Goal: Browse casually: Explore the website without a specific task or goal

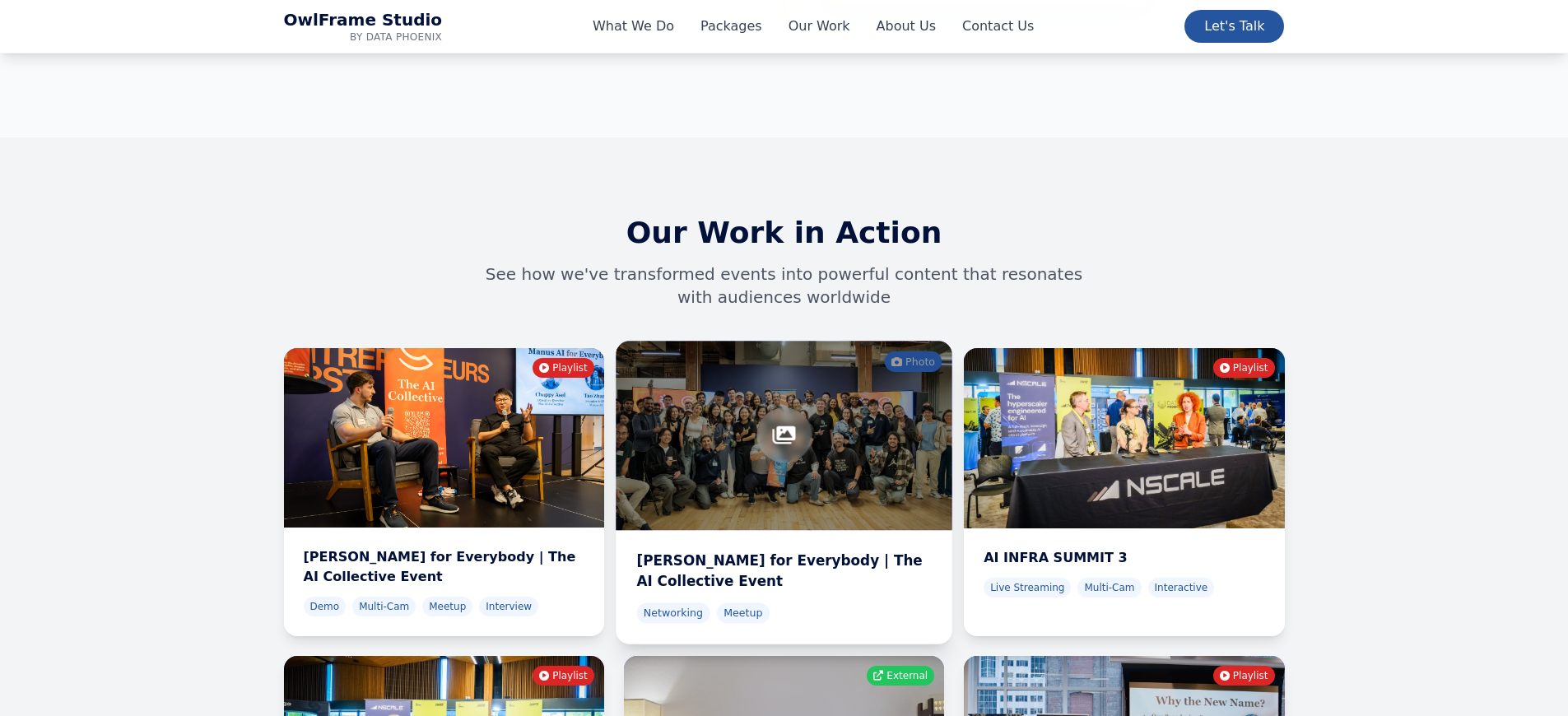
scroll to position [5192, 0]
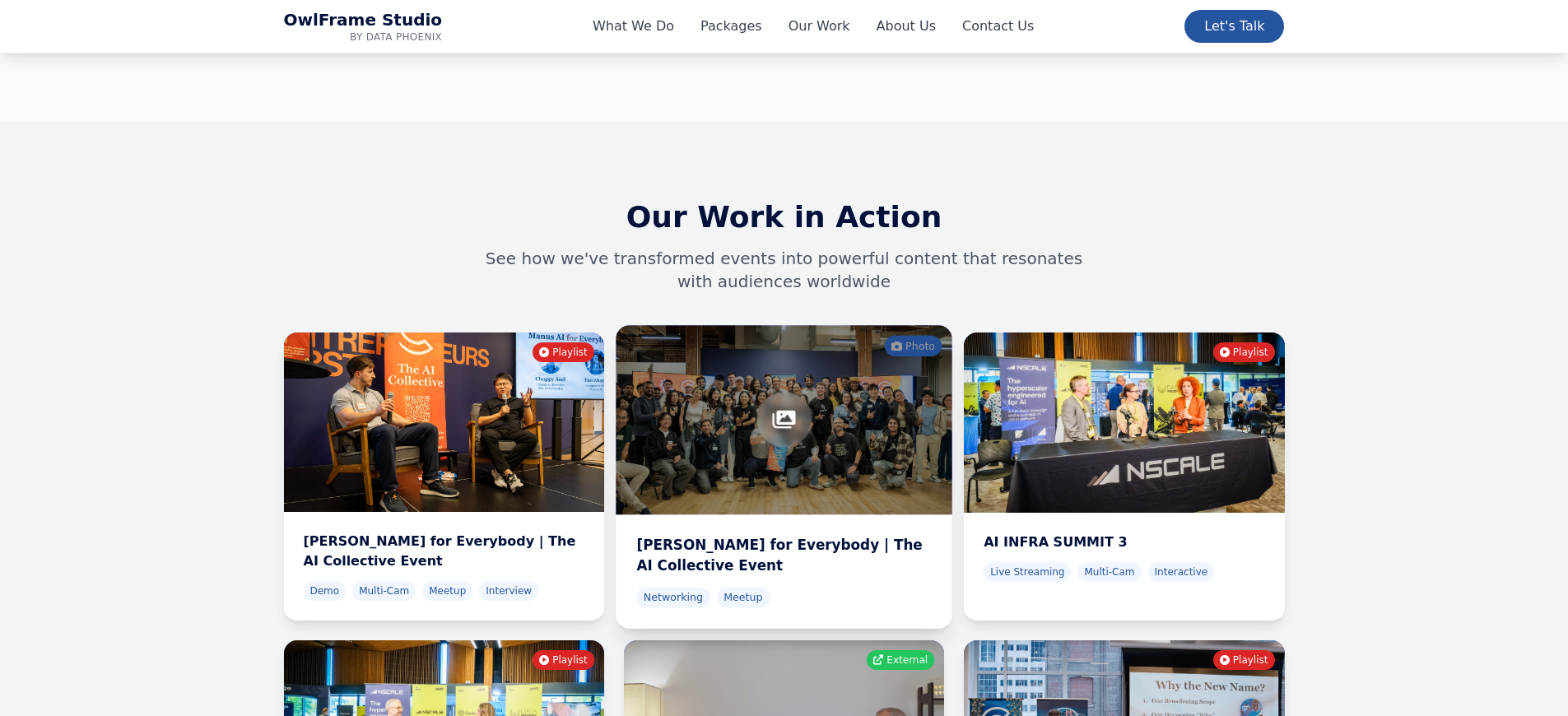
click at [774, 392] on div at bounding box center [784, 419] width 55 height 55
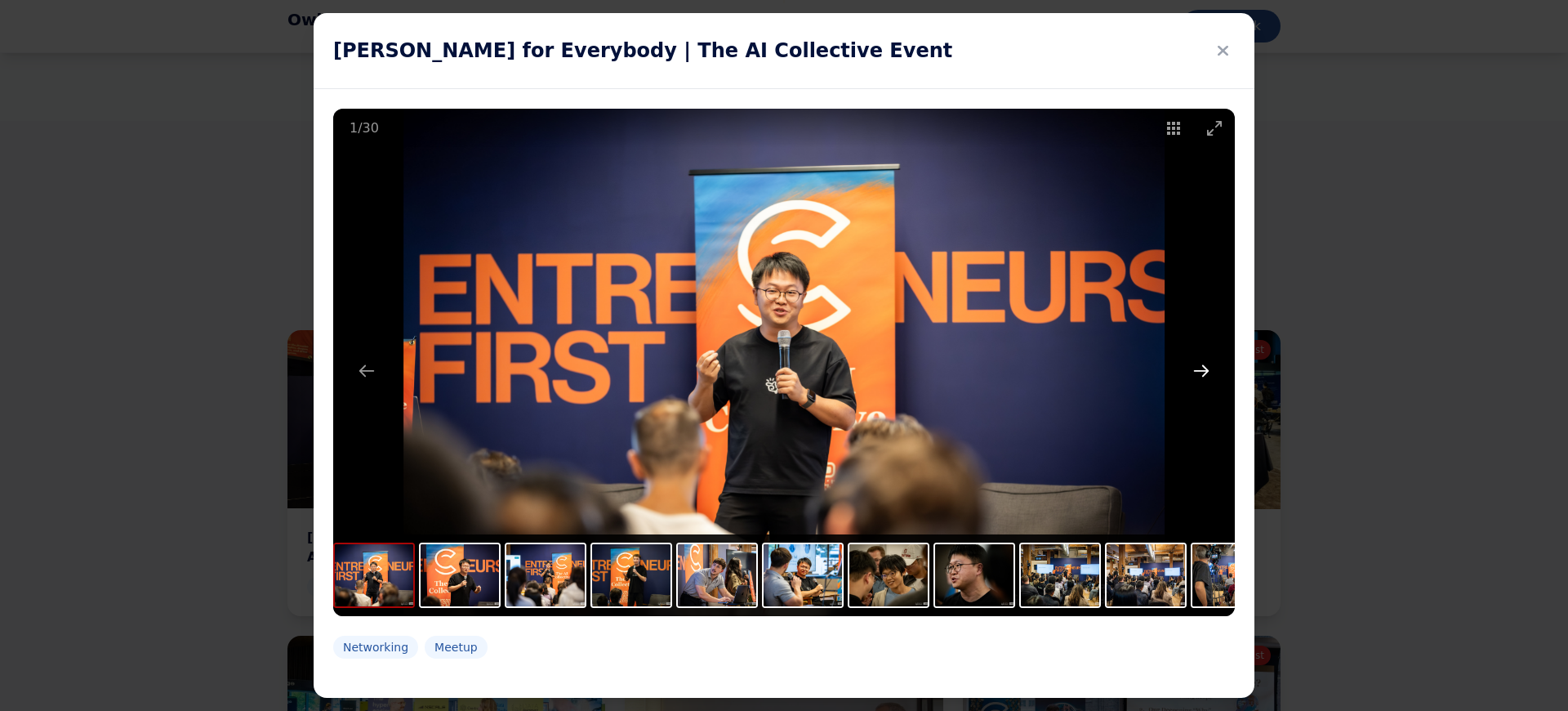
click at [1210, 376] on button "Next slide" at bounding box center [1201, 370] width 35 height 32
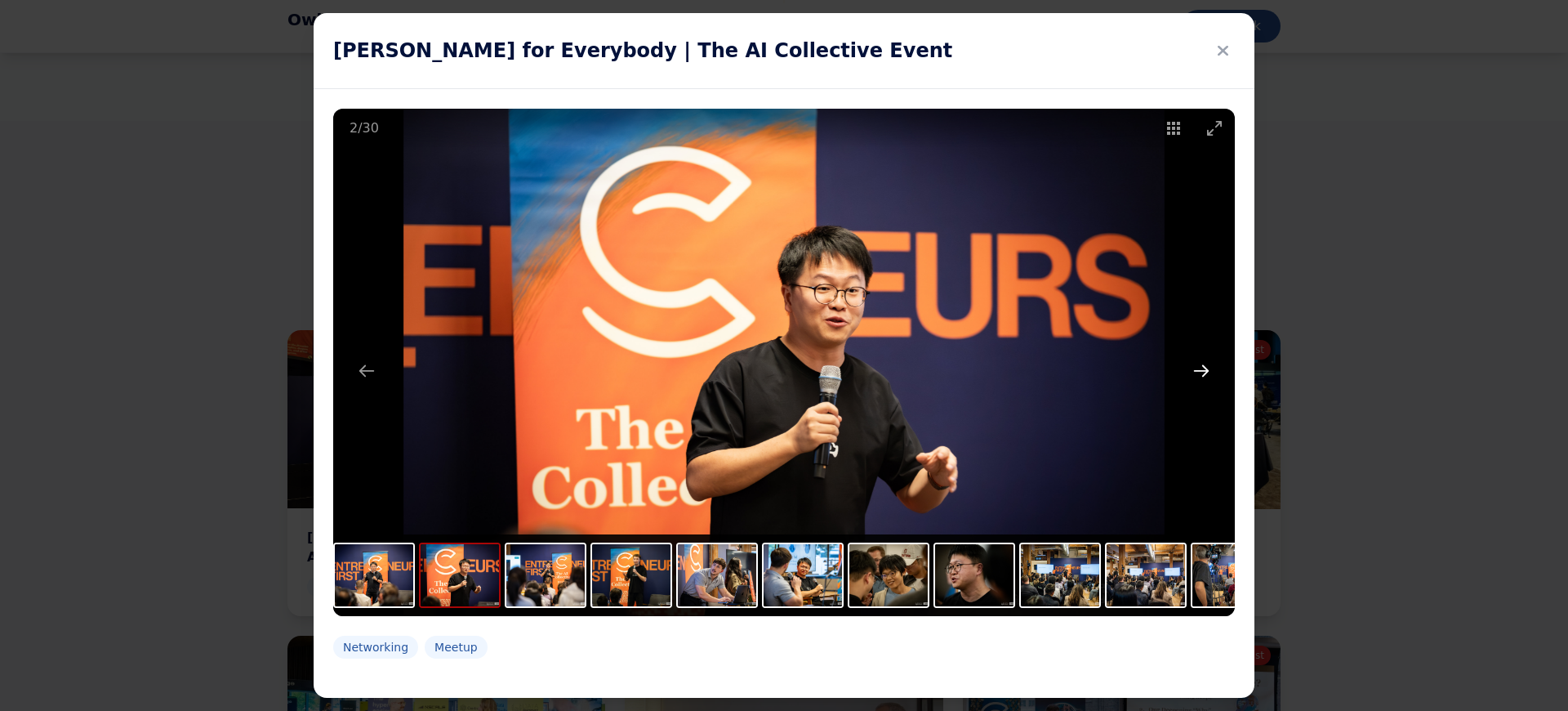
click at [1202, 373] on button "Next slide" at bounding box center [1201, 370] width 35 height 32
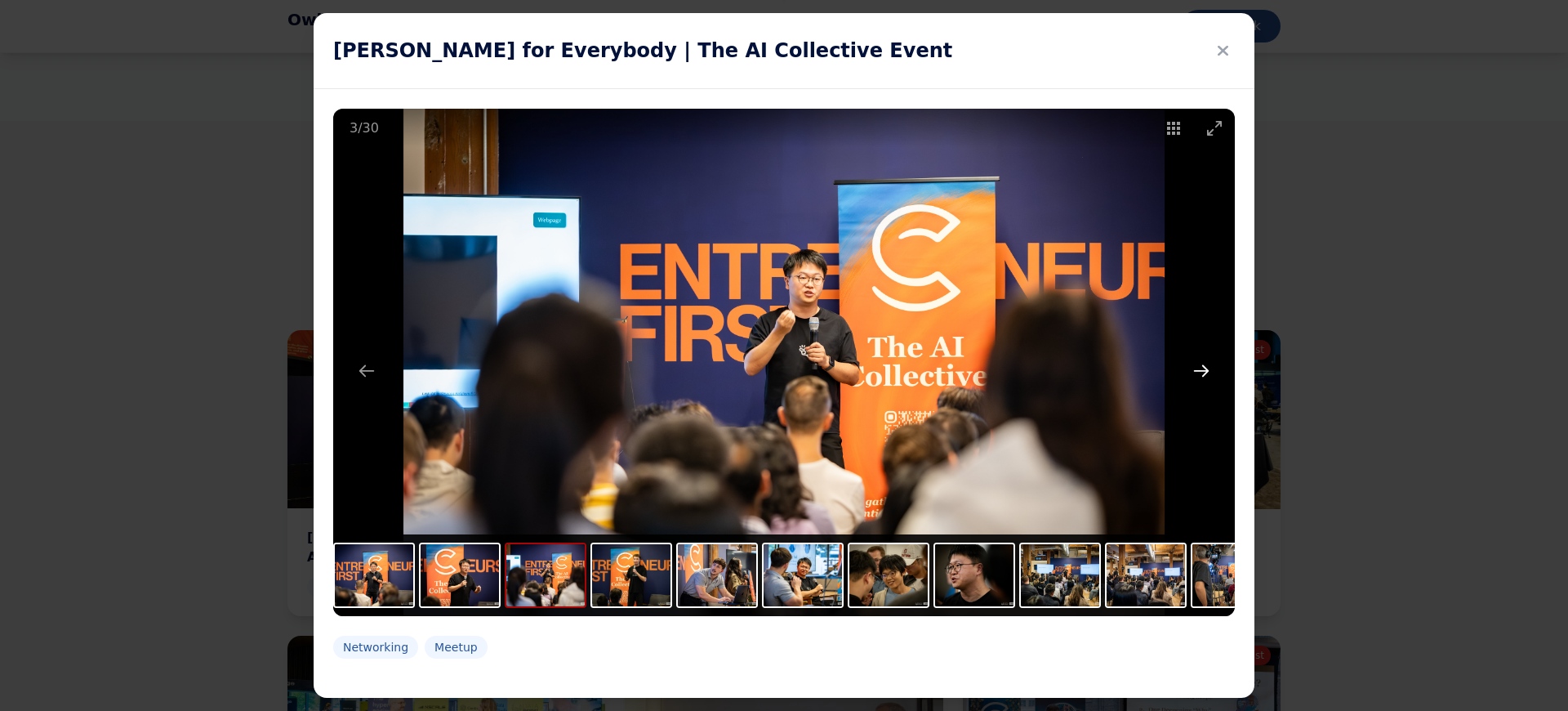
click at [1202, 373] on button "Next slide" at bounding box center [1201, 370] width 35 height 32
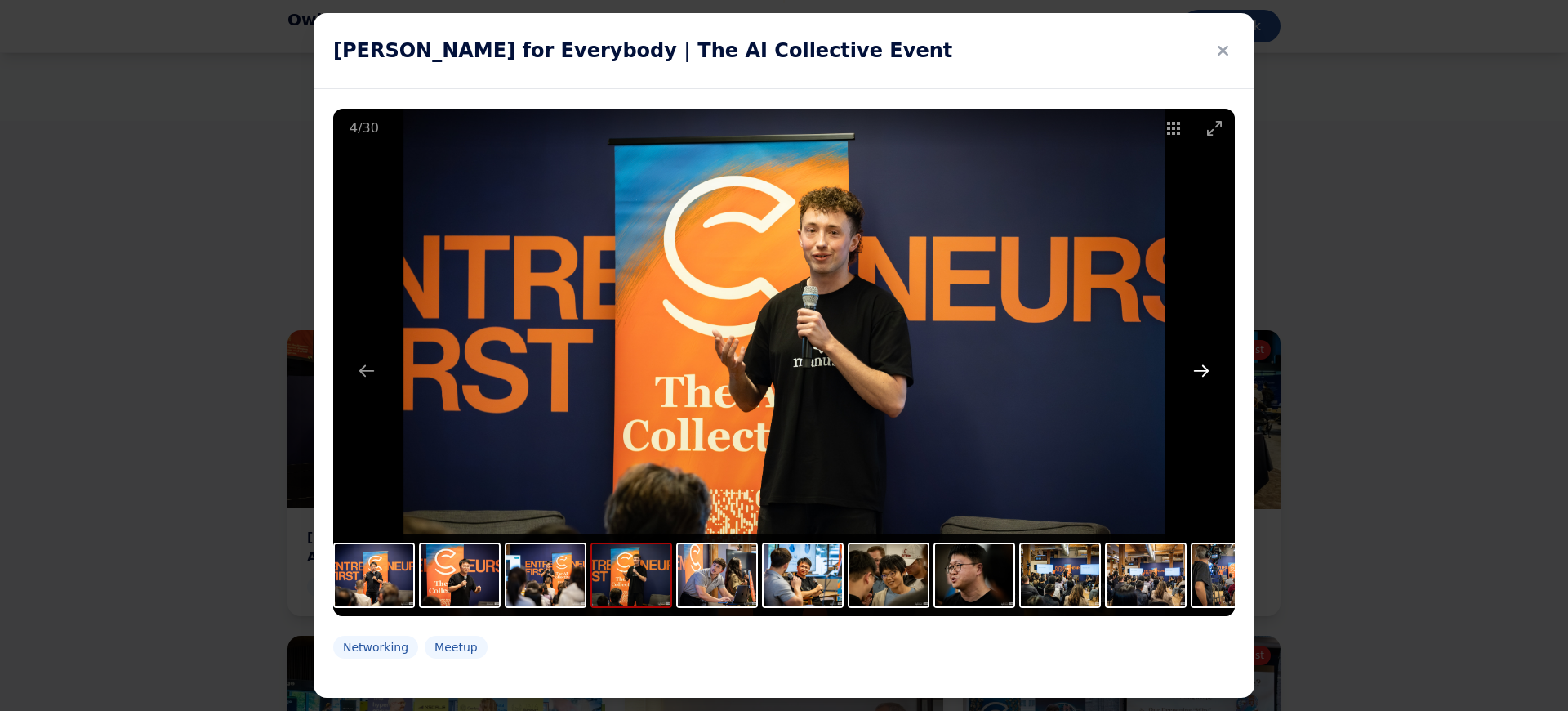
click at [1202, 373] on button "Next slide" at bounding box center [1201, 370] width 35 height 32
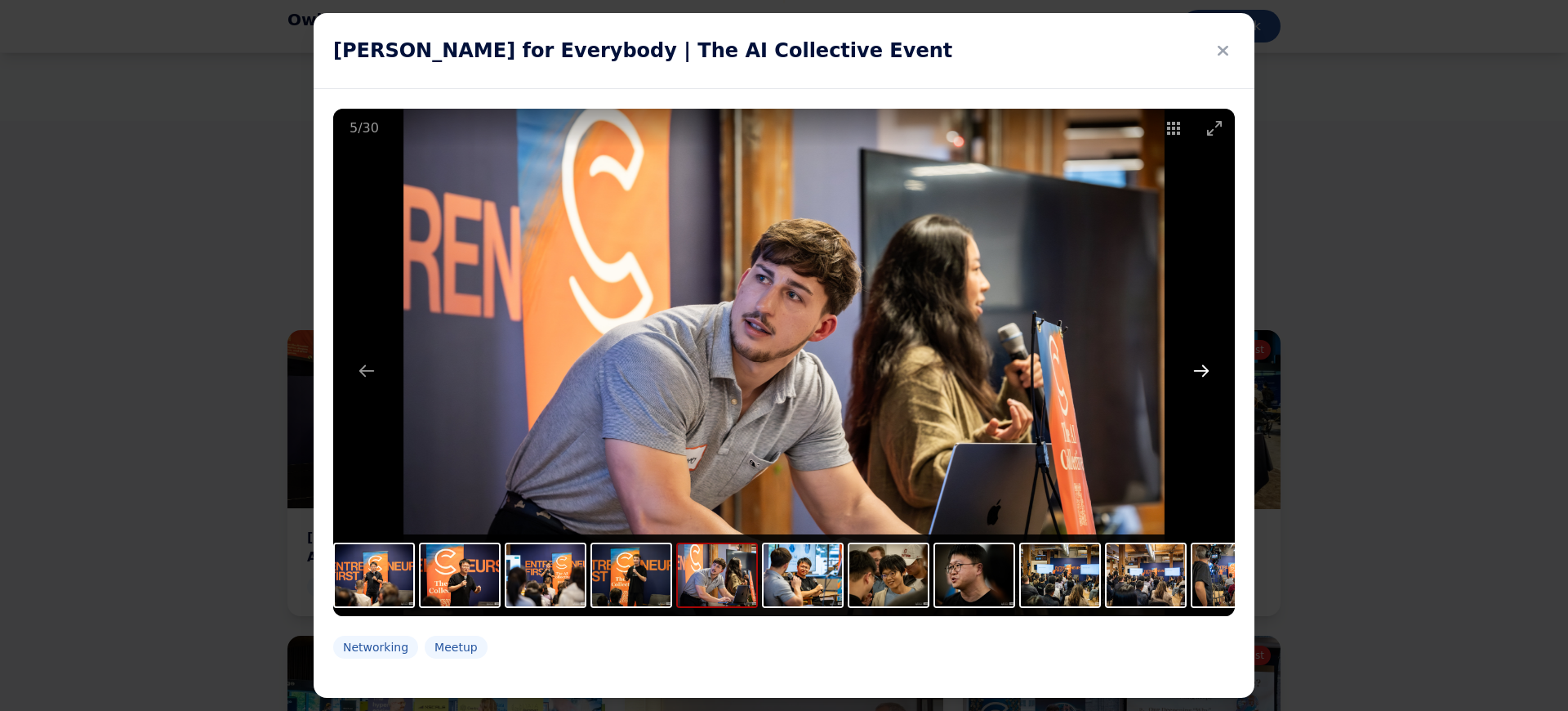
click at [1202, 373] on button "Next slide" at bounding box center [1201, 370] width 35 height 32
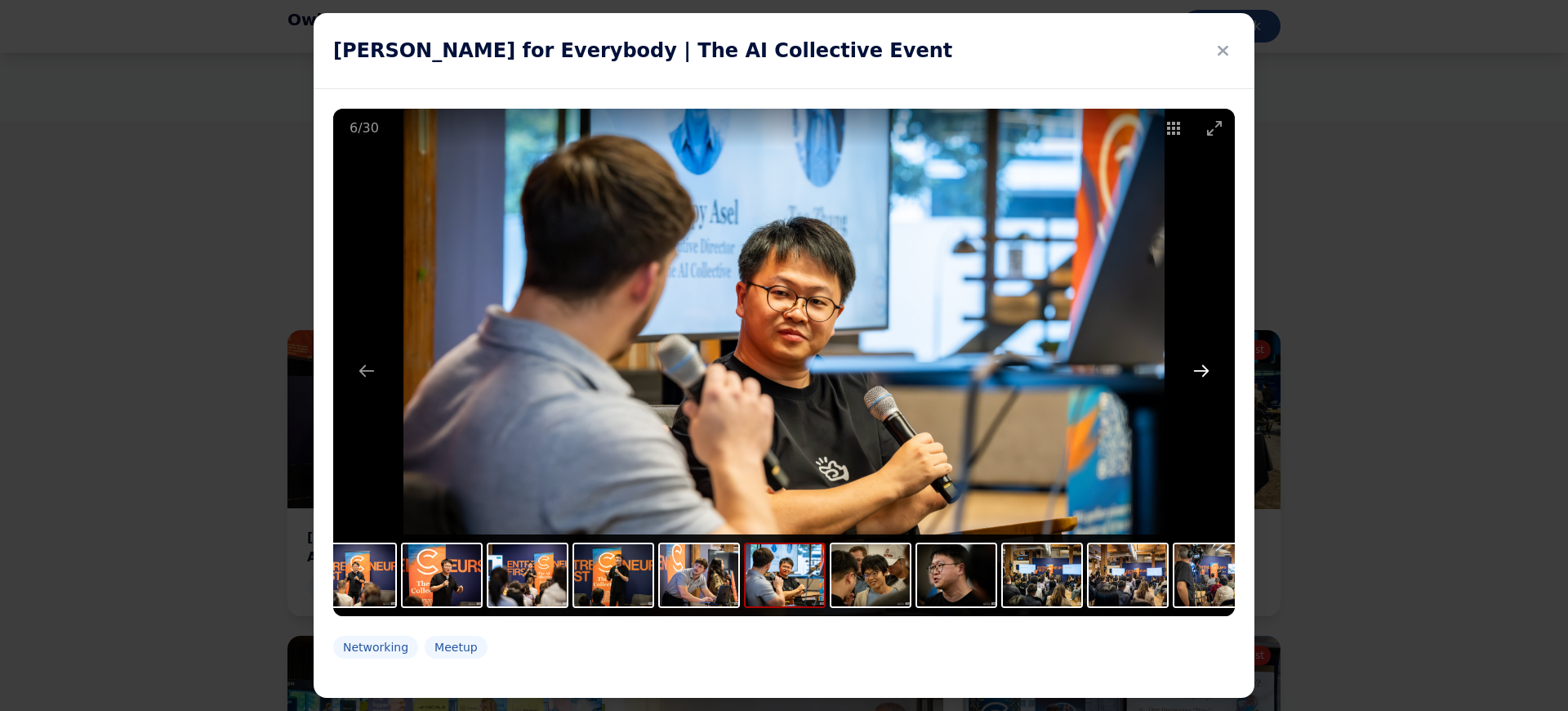
click at [1198, 375] on button "Next slide" at bounding box center [1201, 370] width 35 height 32
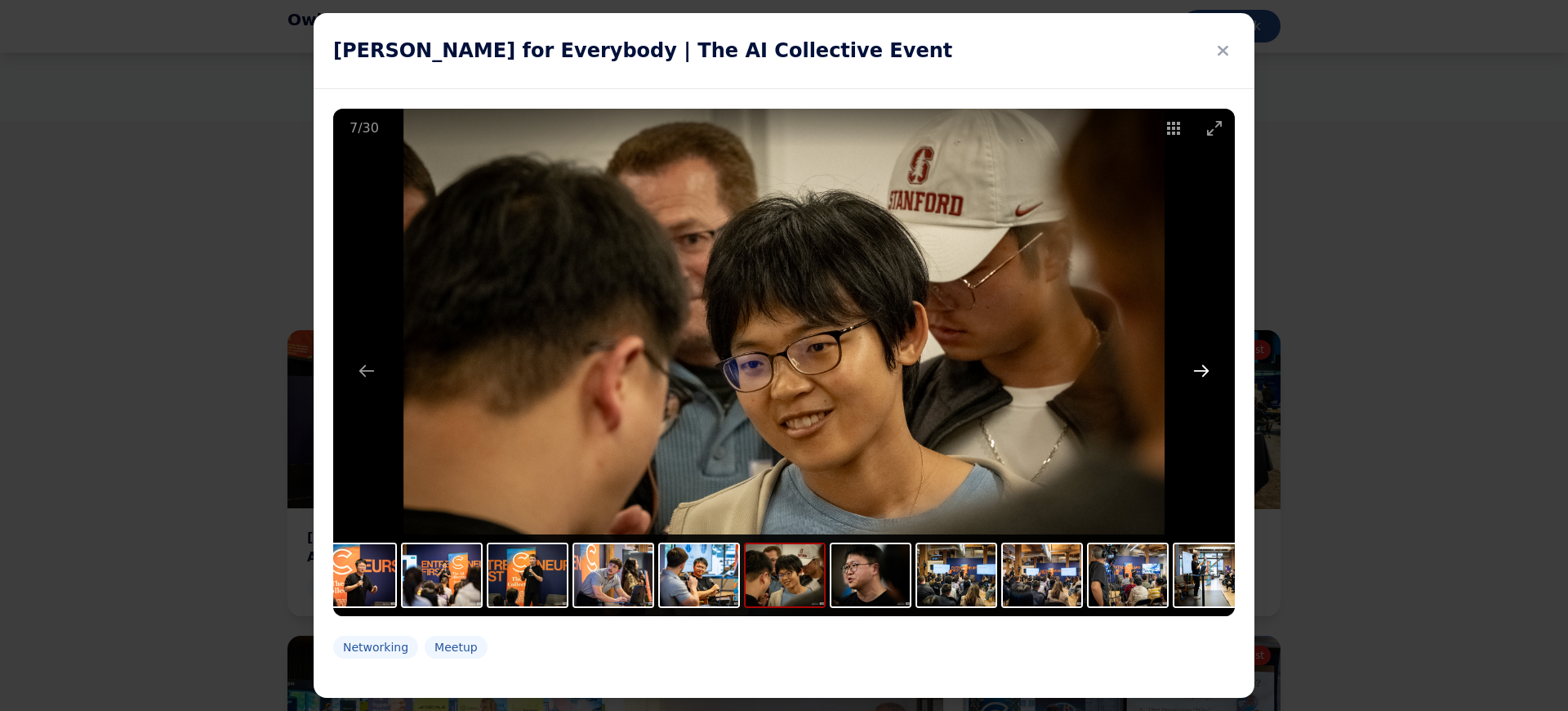
click at [1198, 375] on button "Next slide" at bounding box center [1201, 370] width 35 height 32
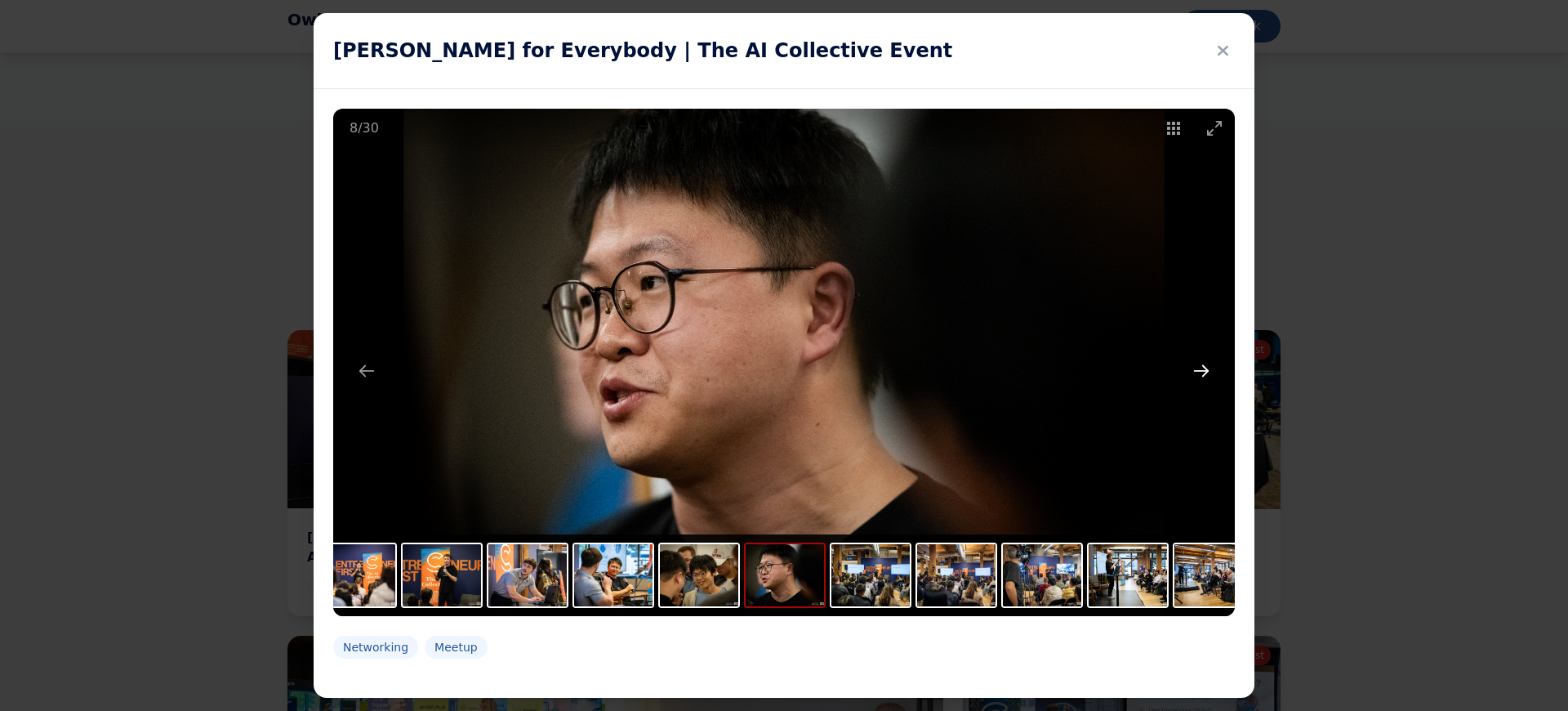
click at [1198, 375] on button "Next slide" at bounding box center [1201, 370] width 35 height 32
click at [1206, 367] on button "Next slide" at bounding box center [1201, 370] width 35 height 32
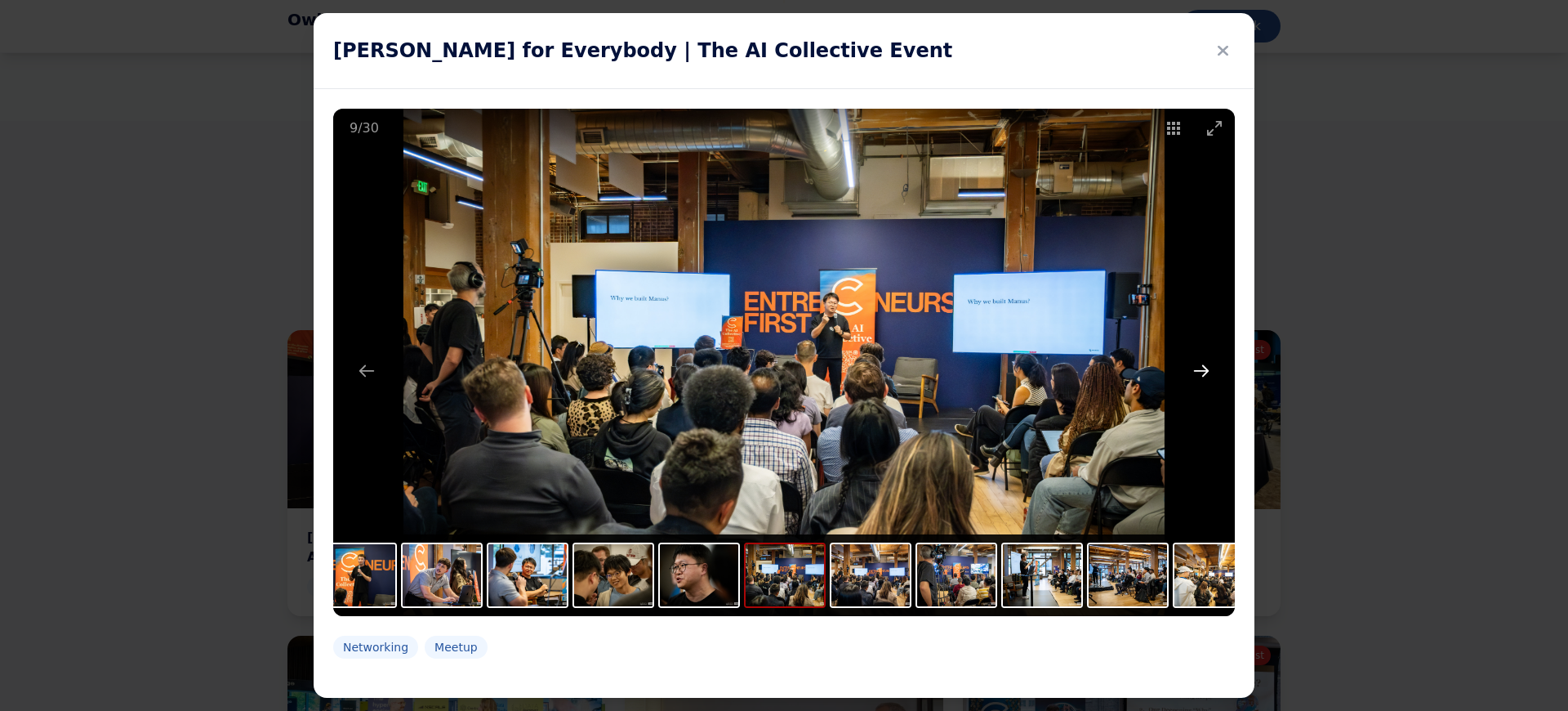
click at [1206, 370] on button "Next slide" at bounding box center [1201, 370] width 35 height 32
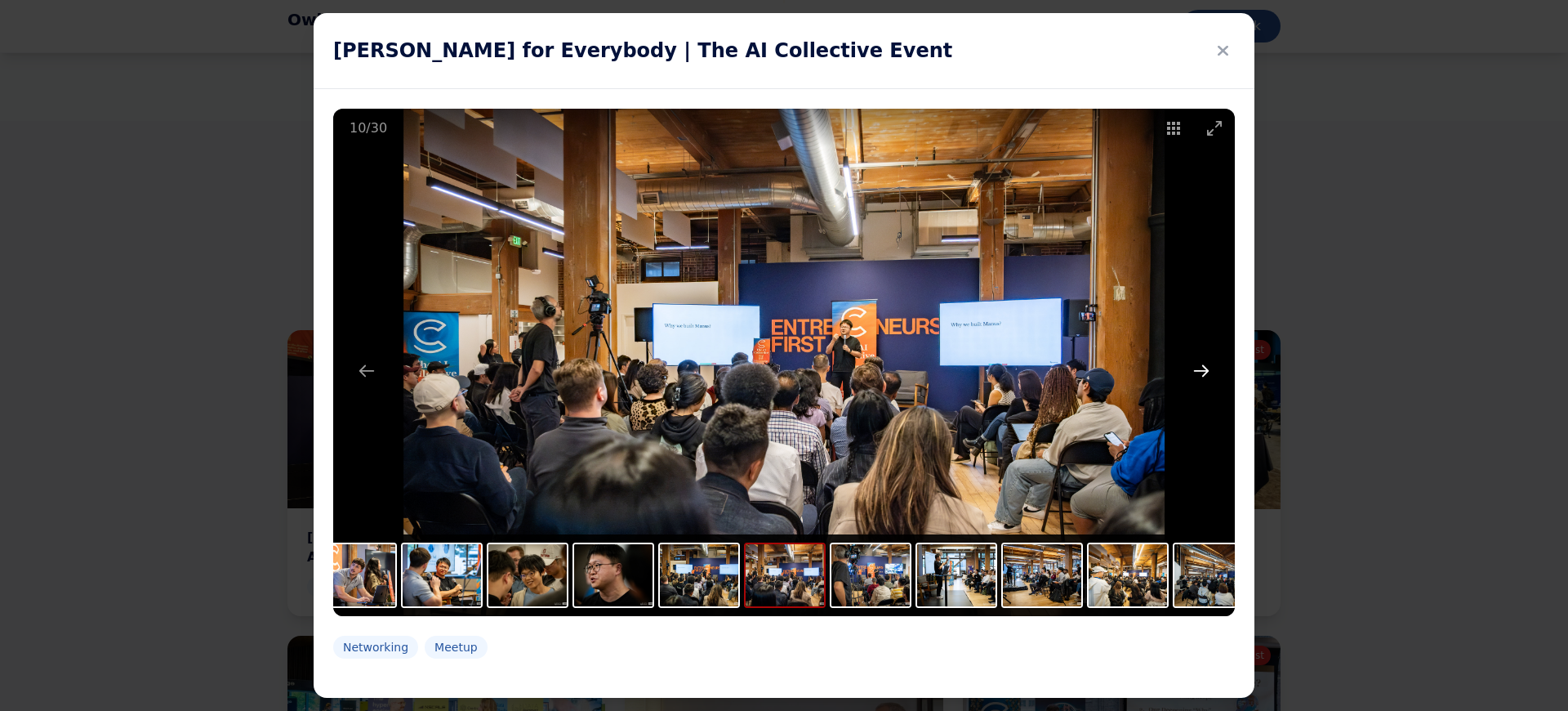
click at [1196, 372] on button "Next slide" at bounding box center [1201, 370] width 35 height 32
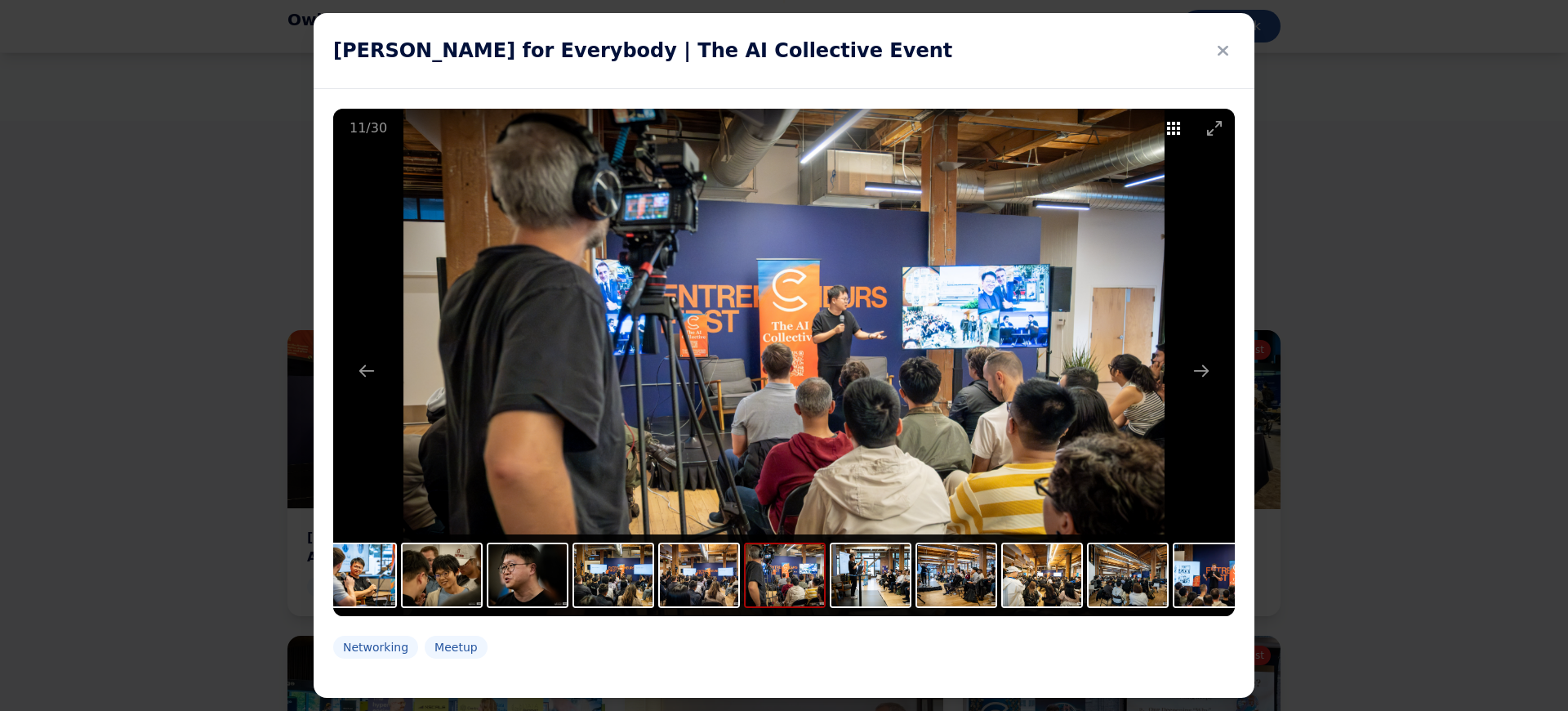
click at [1169, 129] on button "Toggle thumbnails" at bounding box center [1174, 127] width 41 height 39
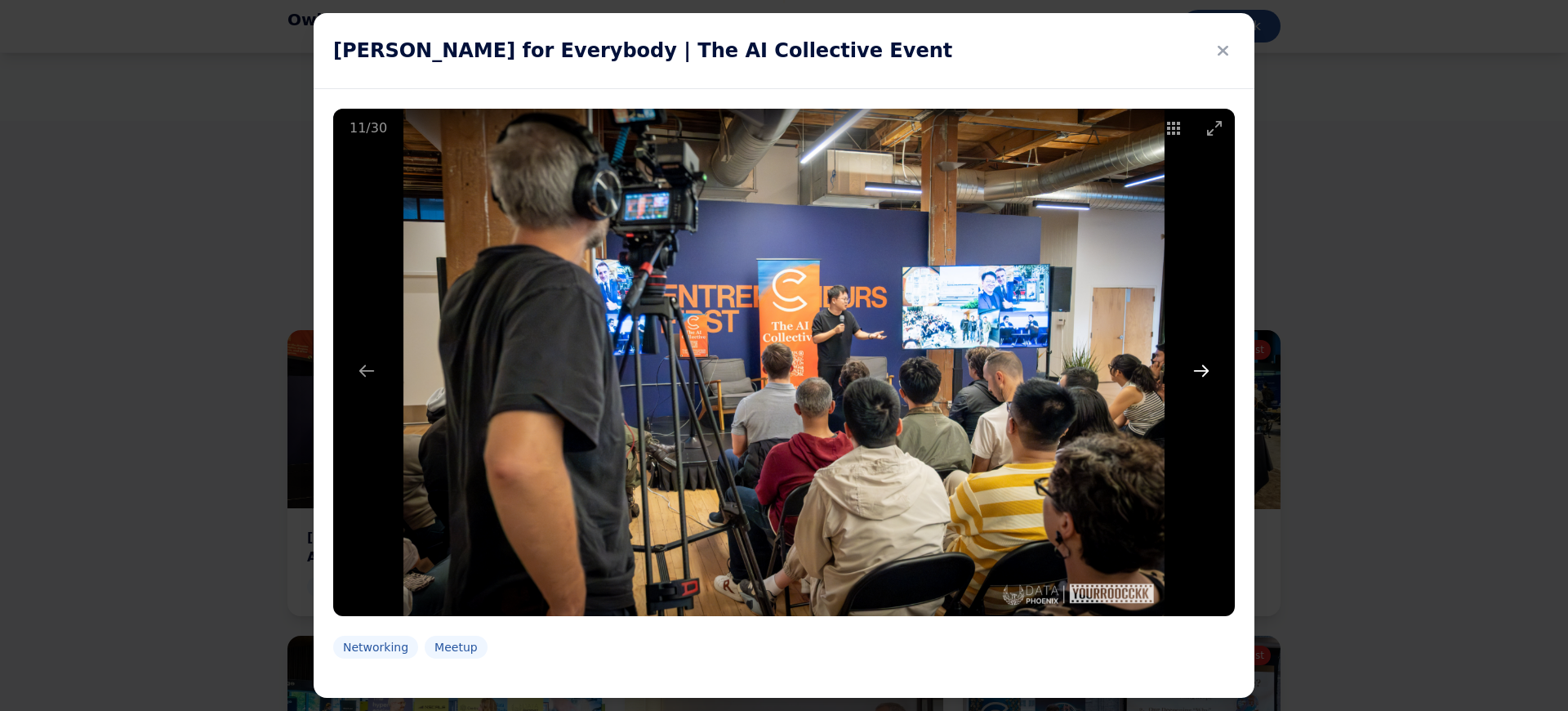
click at [1201, 374] on button "Next slide" at bounding box center [1201, 370] width 35 height 32
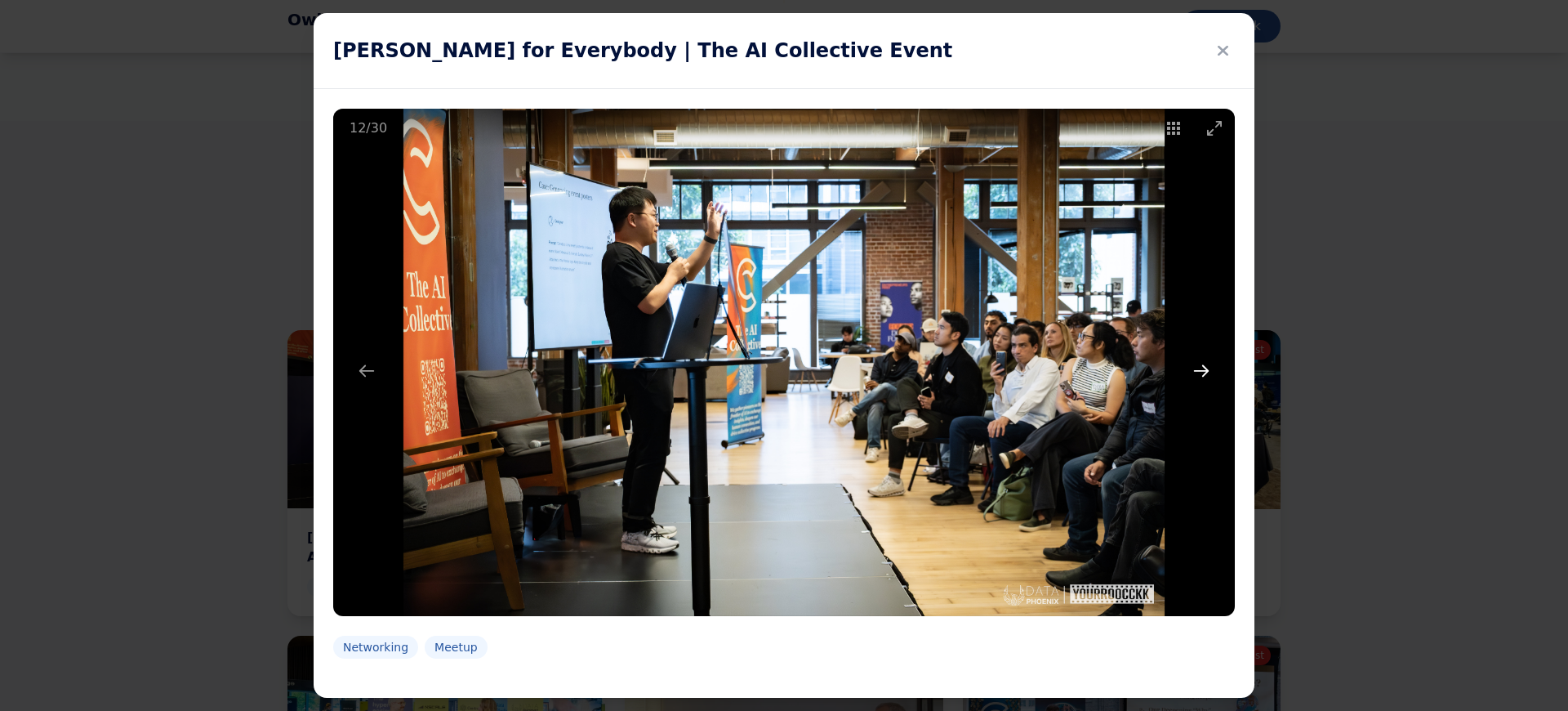
click at [1206, 375] on button "Next slide" at bounding box center [1201, 370] width 35 height 32
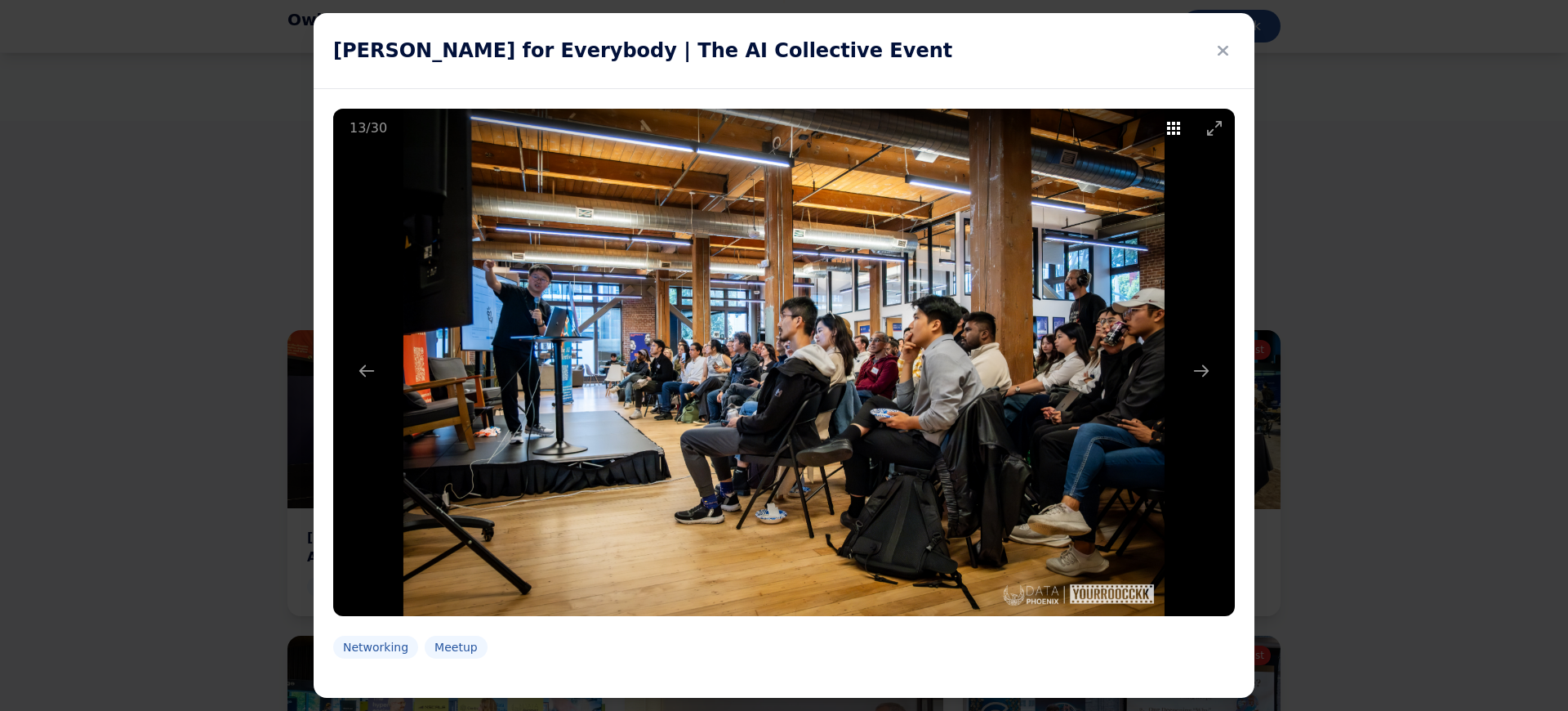
click at [1169, 128] on button "Toggle thumbnails" at bounding box center [1174, 127] width 41 height 39
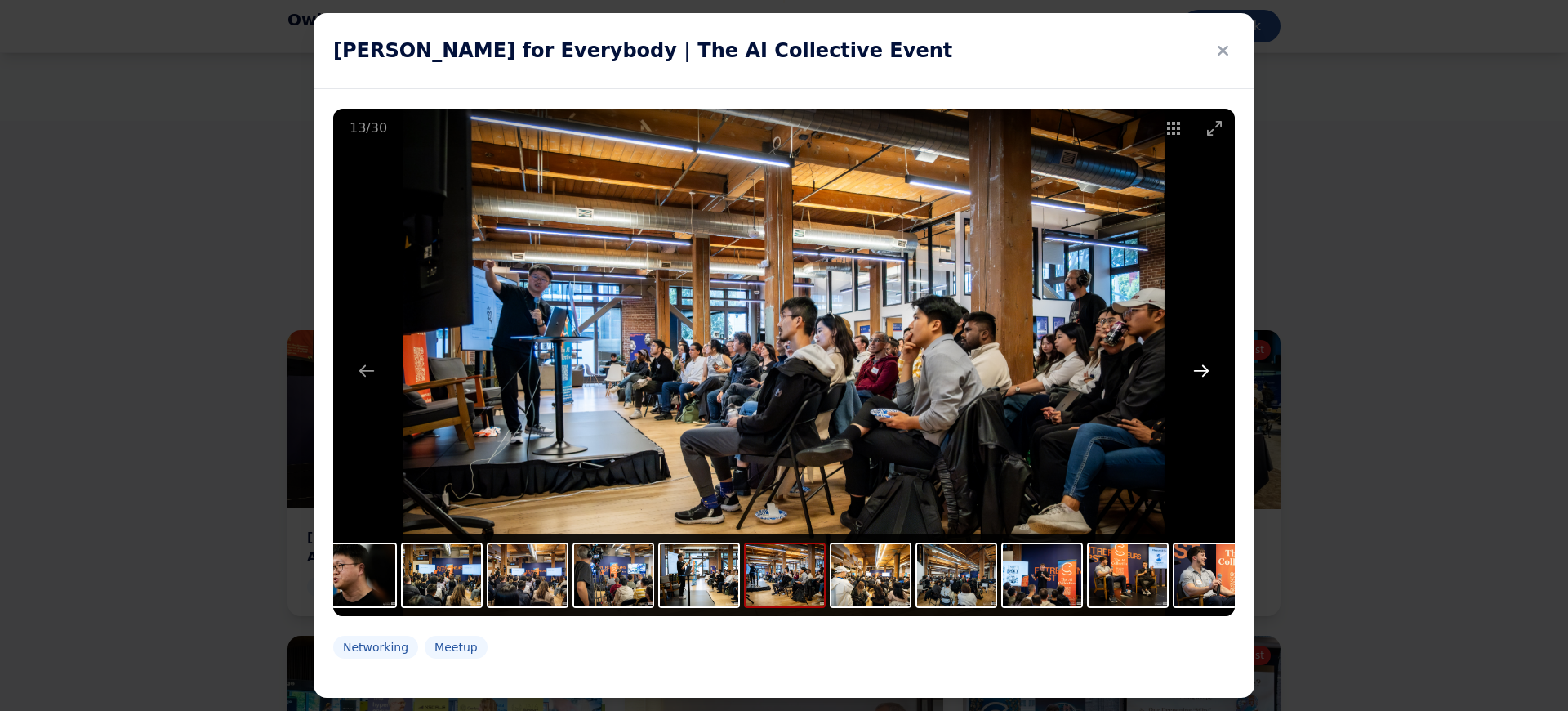
click at [1196, 380] on button "Next slide" at bounding box center [1201, 370] width 35 height 32
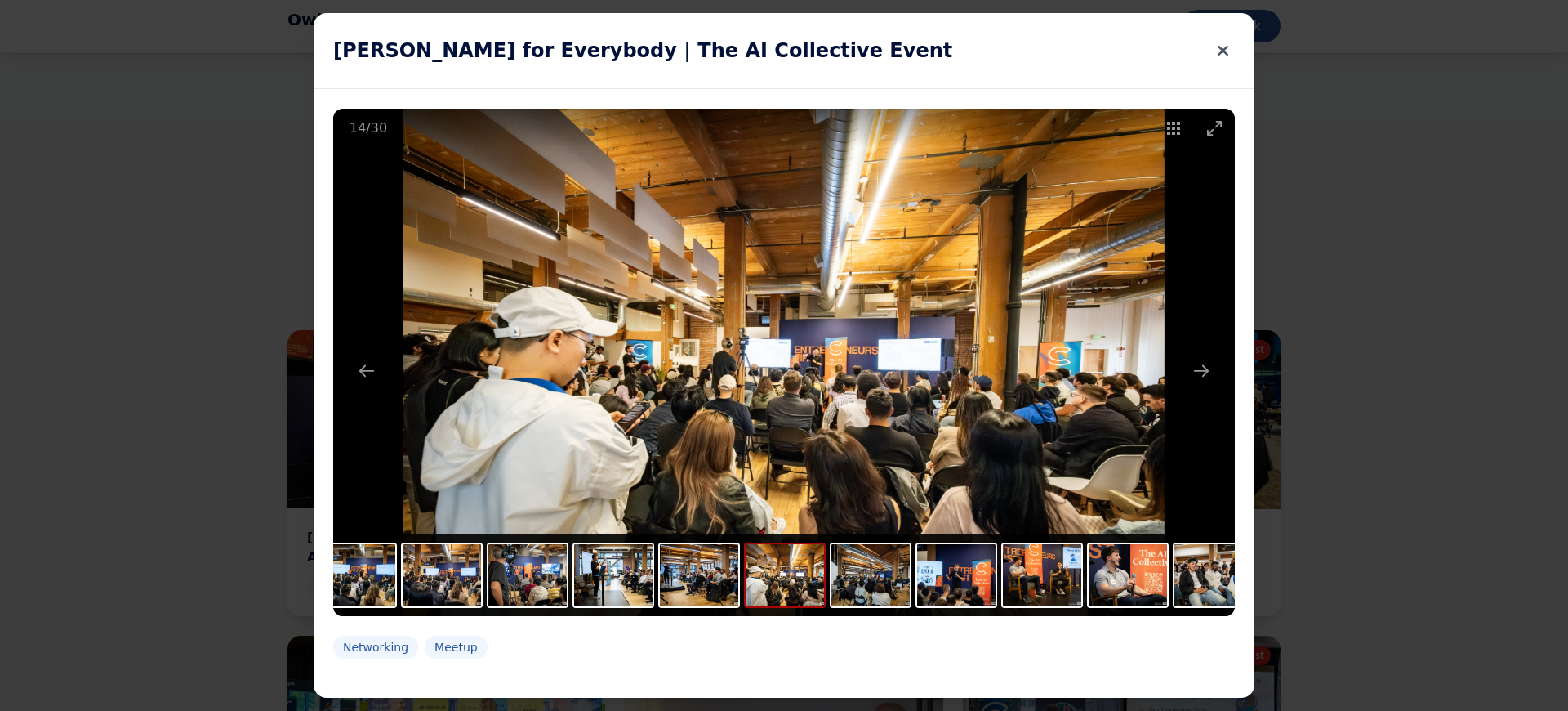
click at [1215, 58] on button at bounding box center [1223, 51] width 24 height 36
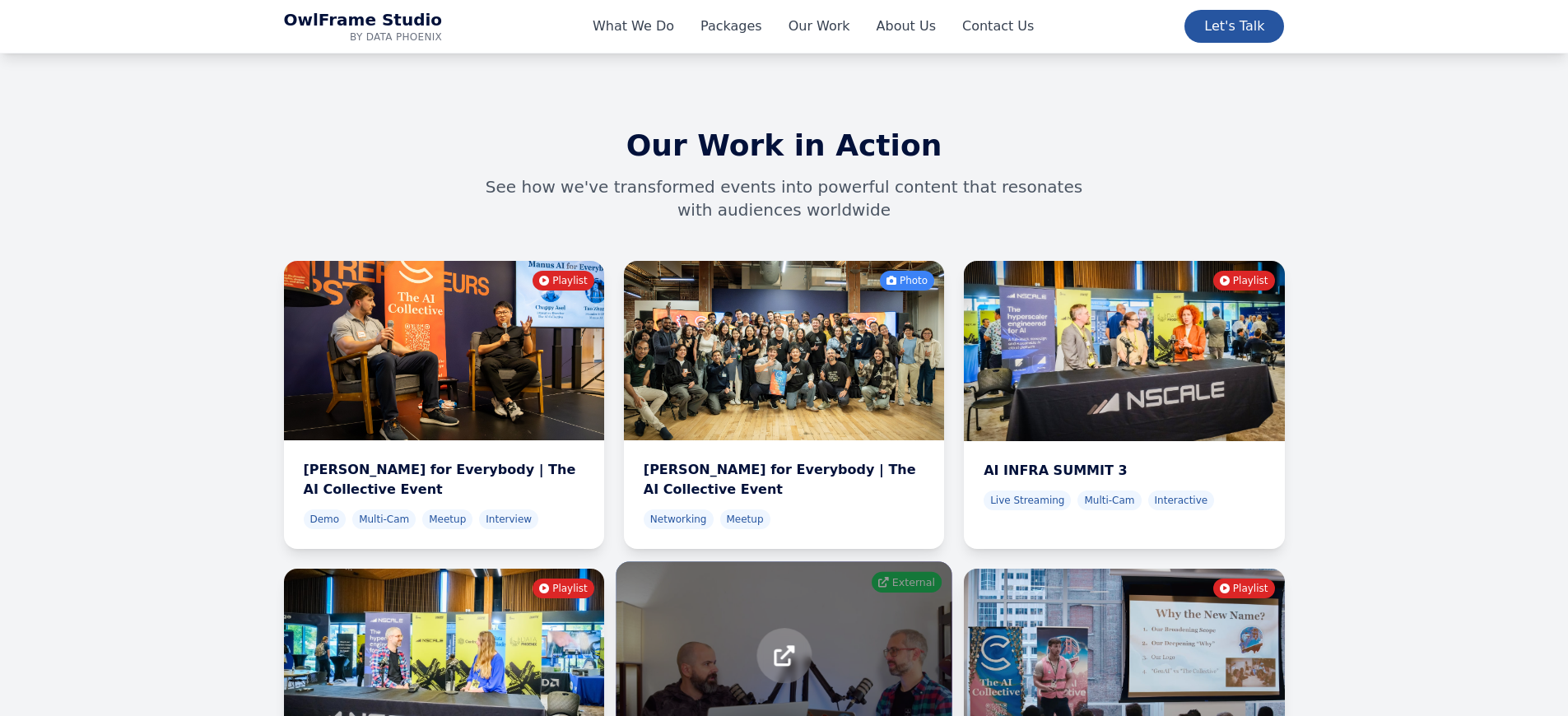
scroll to position [5595, 0]
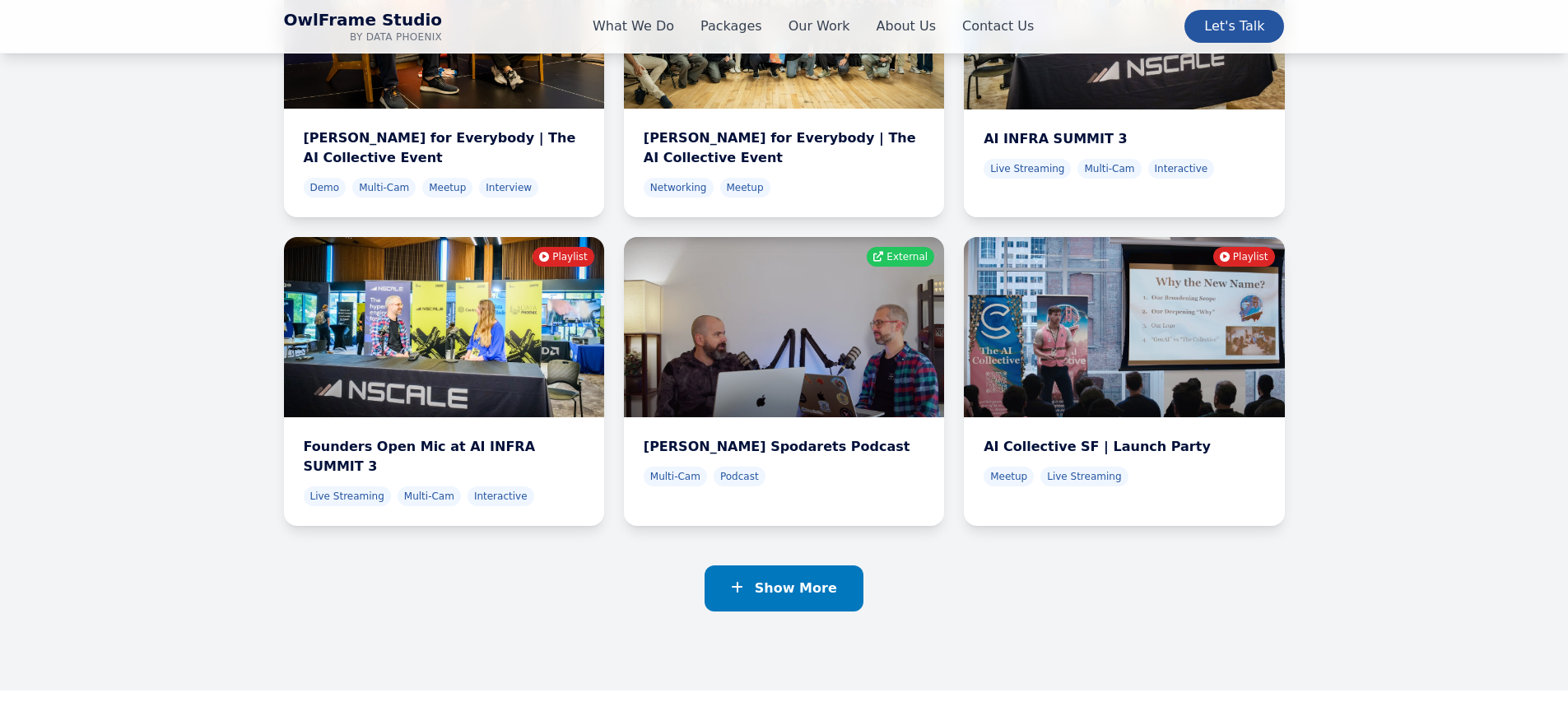
click at [789, 565] on button "Show More" at bounding box center [784, 589] width 159 height 46
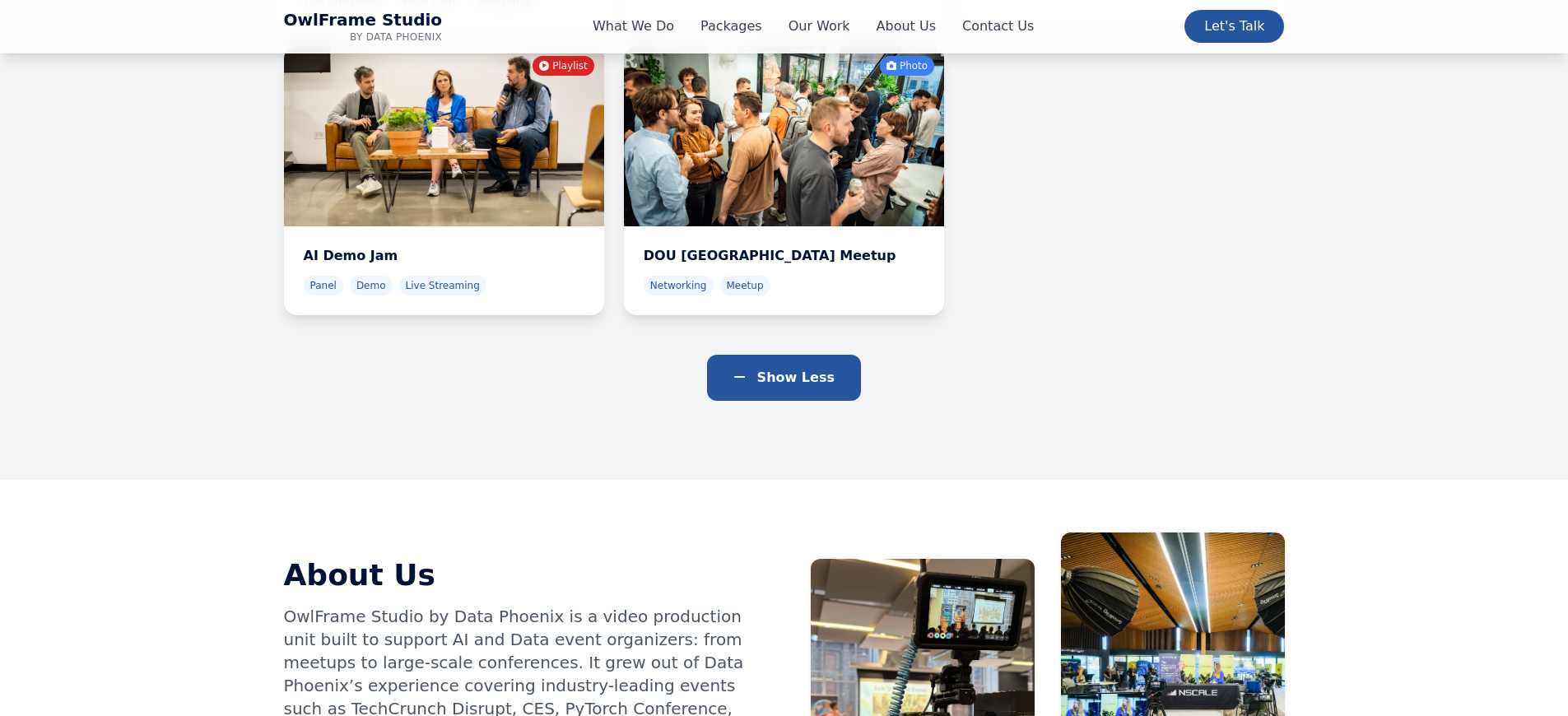
scroll to position [6094, 0]
click at [766, 370] on span "Show Less" at bounding box center [795, 377] width 77 height 16
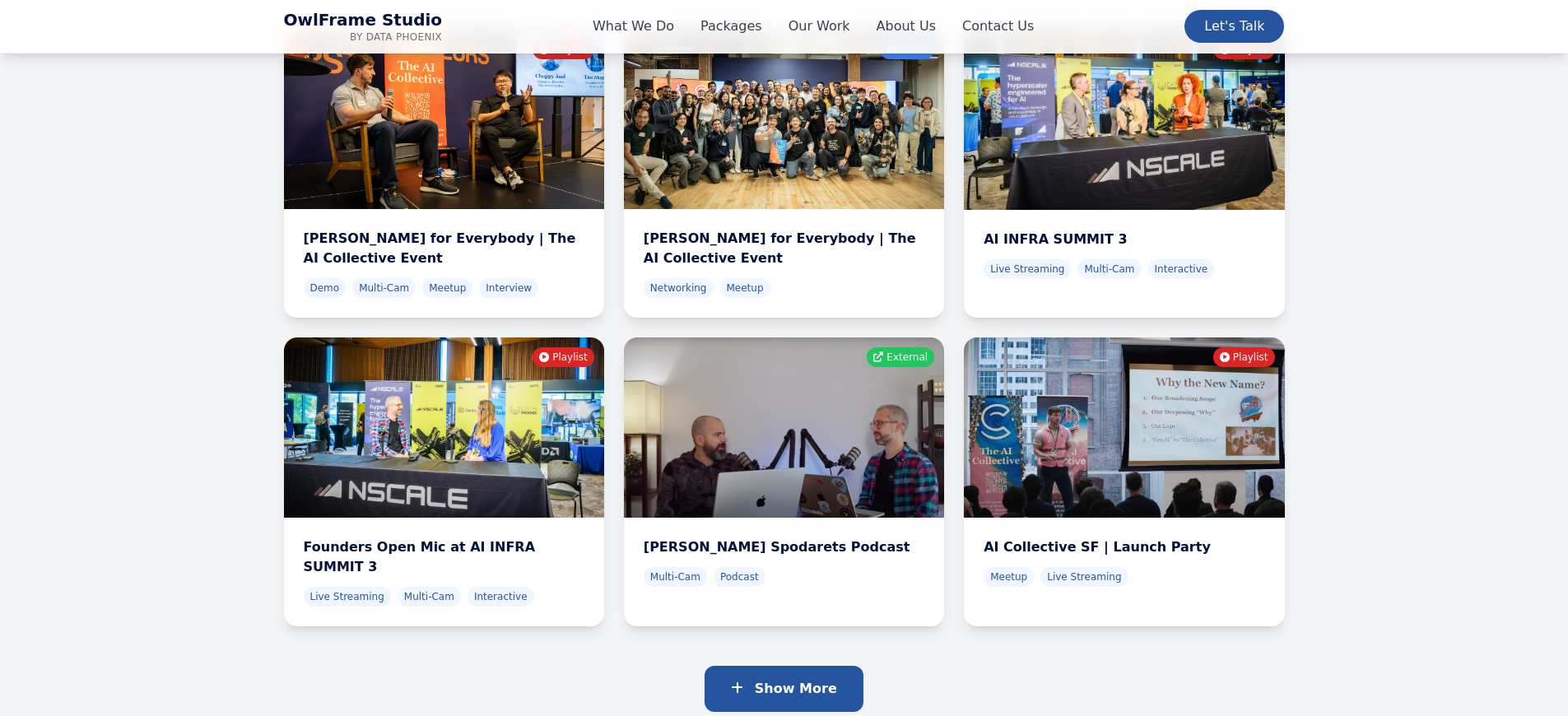
scroll to position [5496, 0]
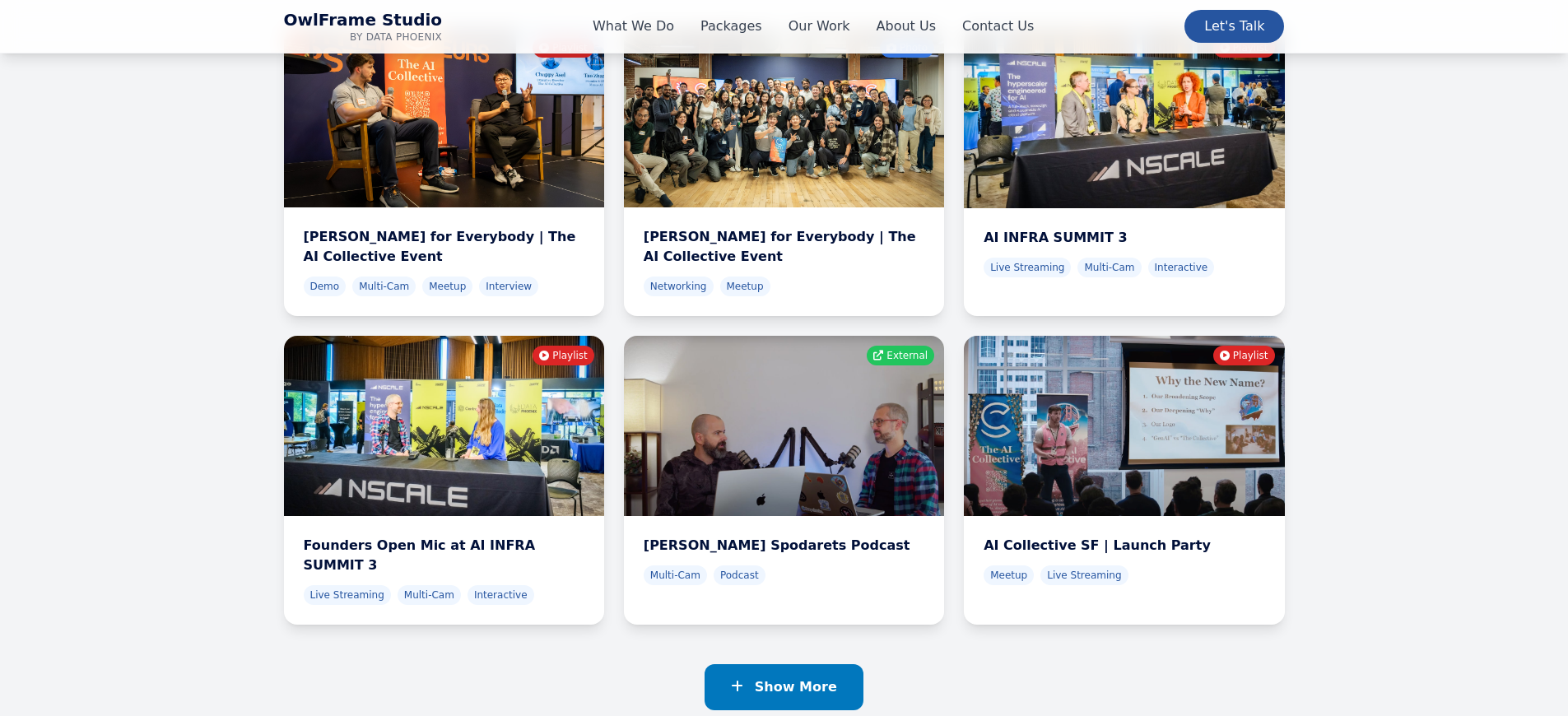
click at [801, 679] on span "Show More" at bounding box center [795, 686] width 82 height 16
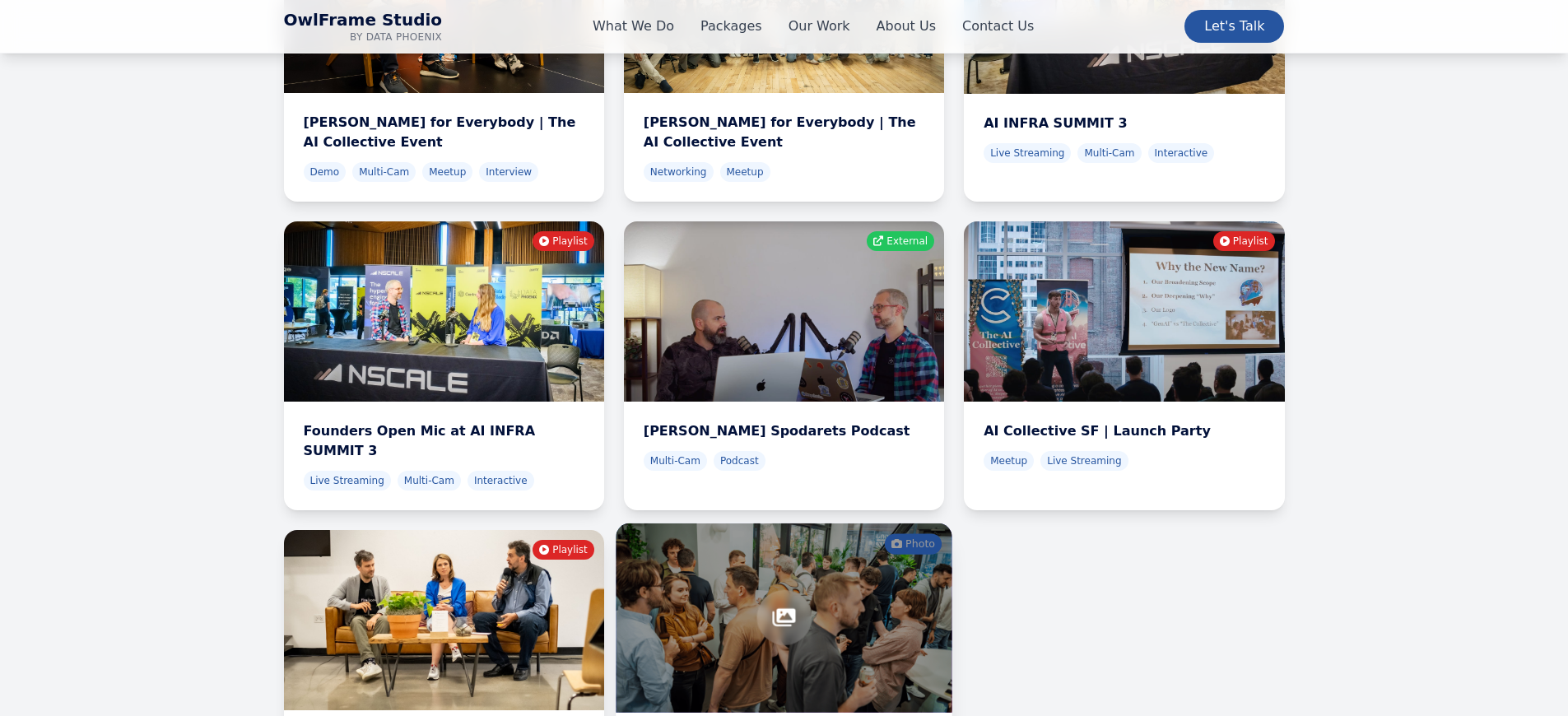
scroll to position [5763, 0]
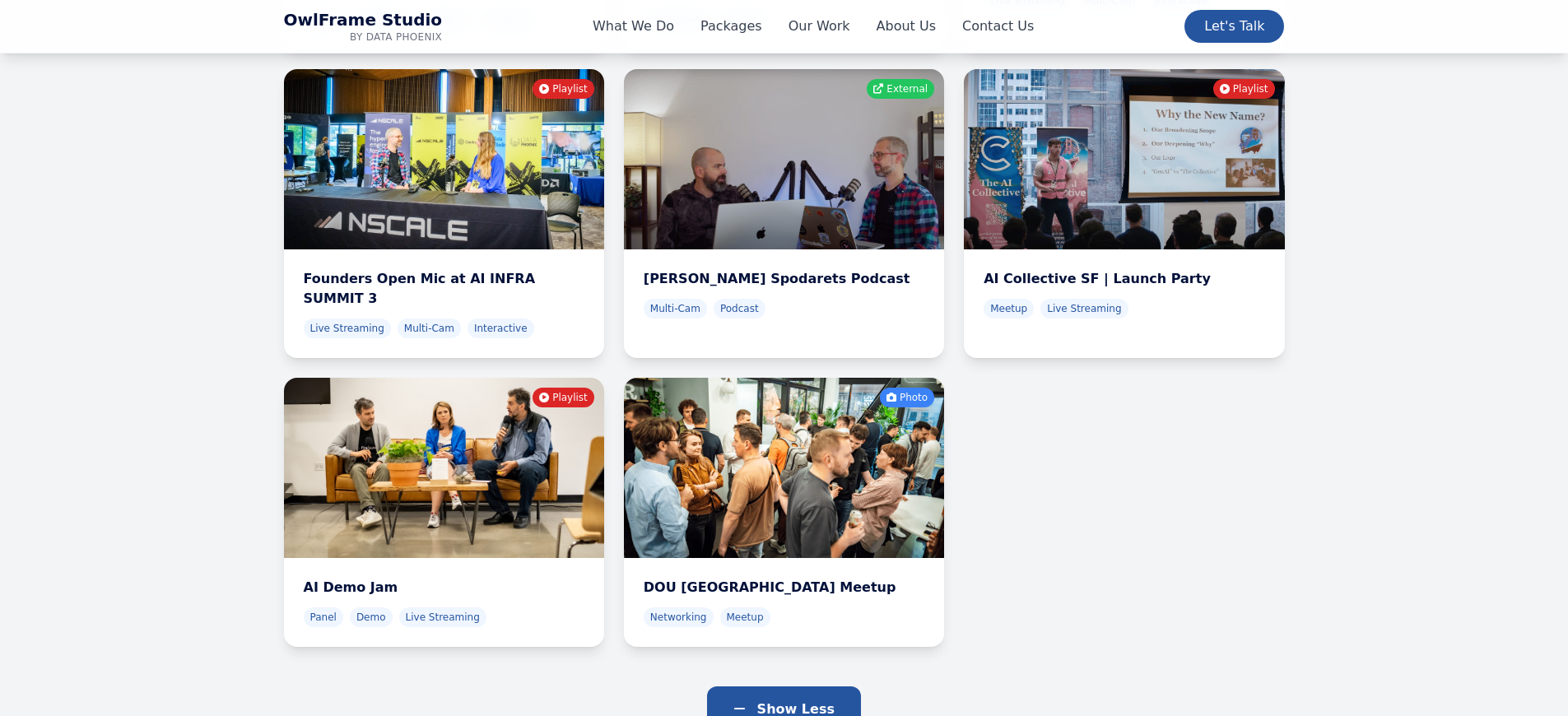
click at [374, 377] on div at bounding box center [444, 468] width 321 height 180
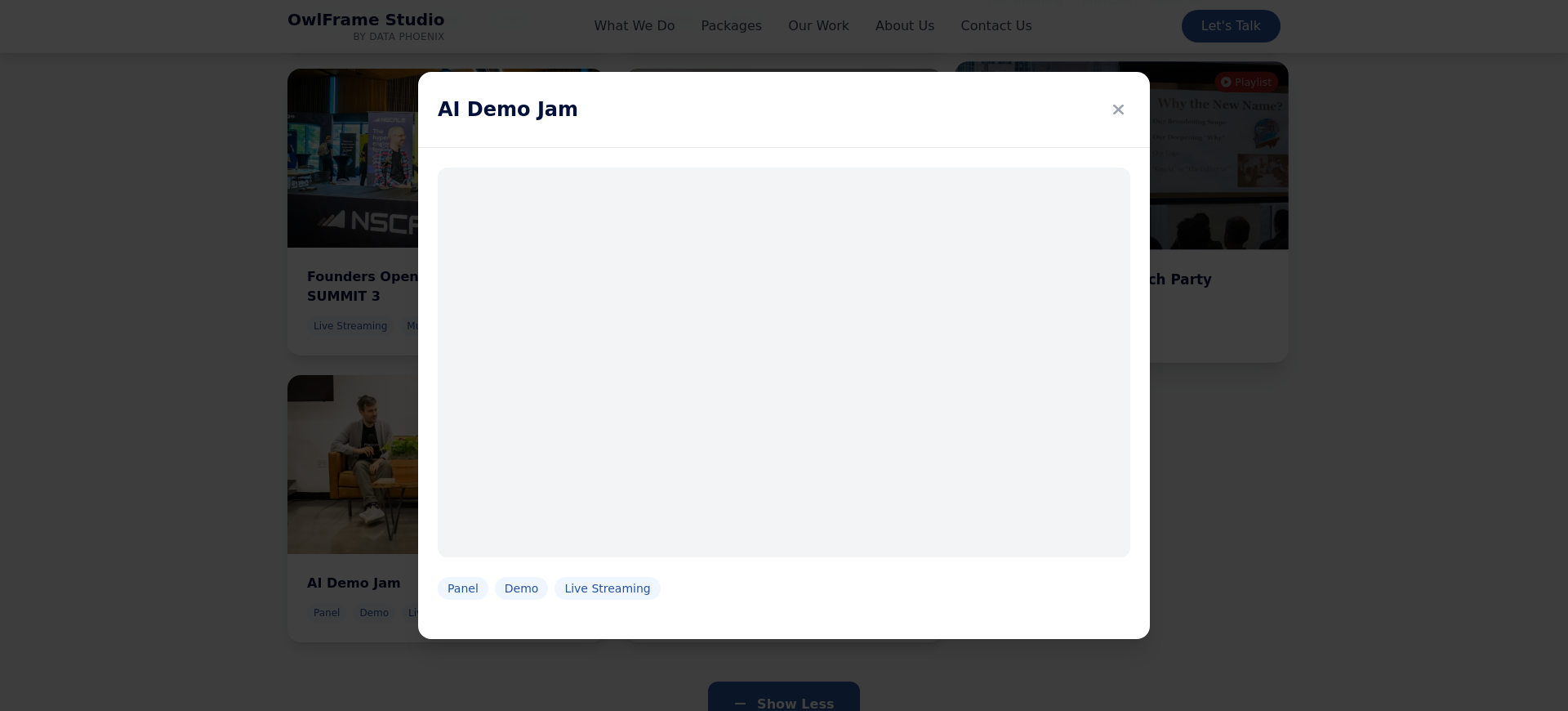
click at [1114, 108] on icon at bounding box center [1118, 109] width 11 height 23
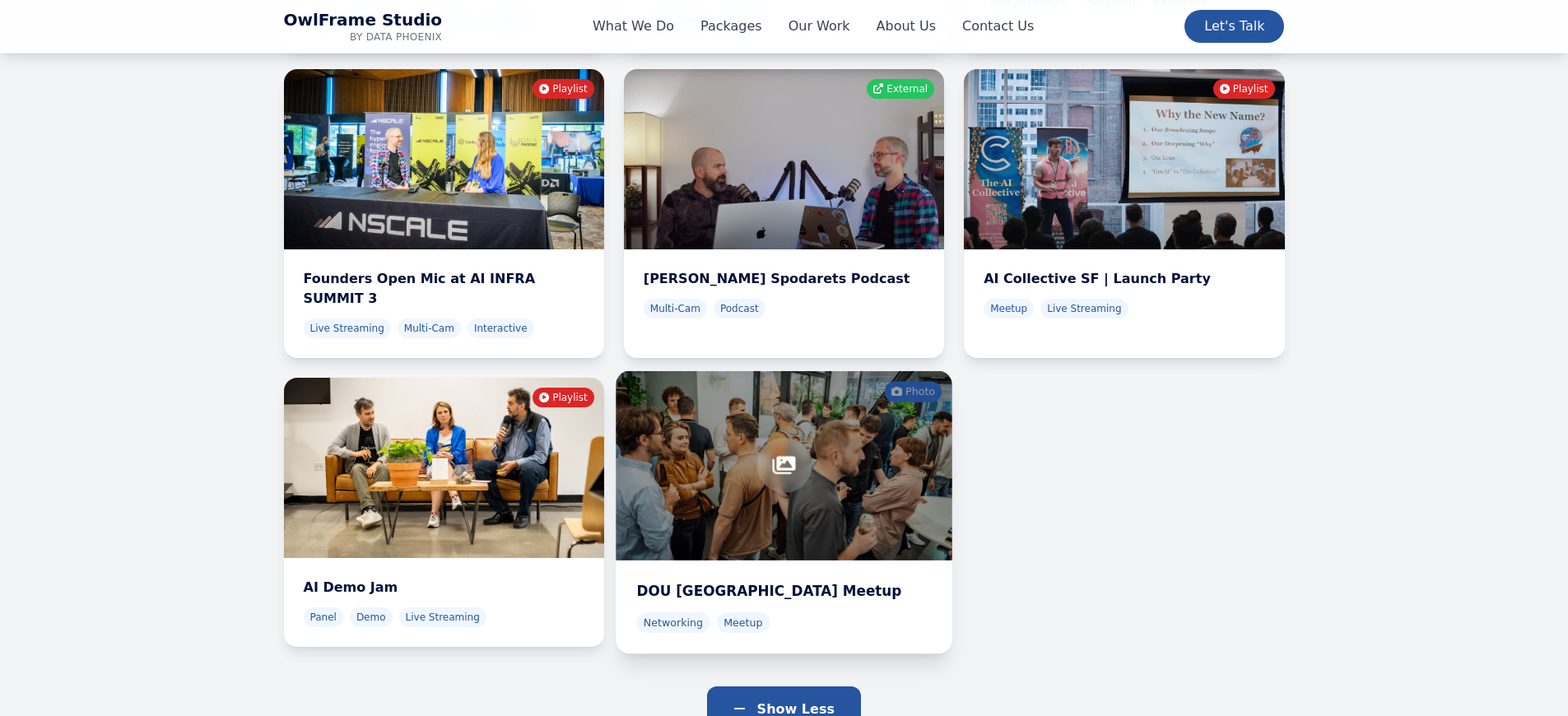
click at [670, 371] on div at bounding box center [784, 465] width 336 height 190
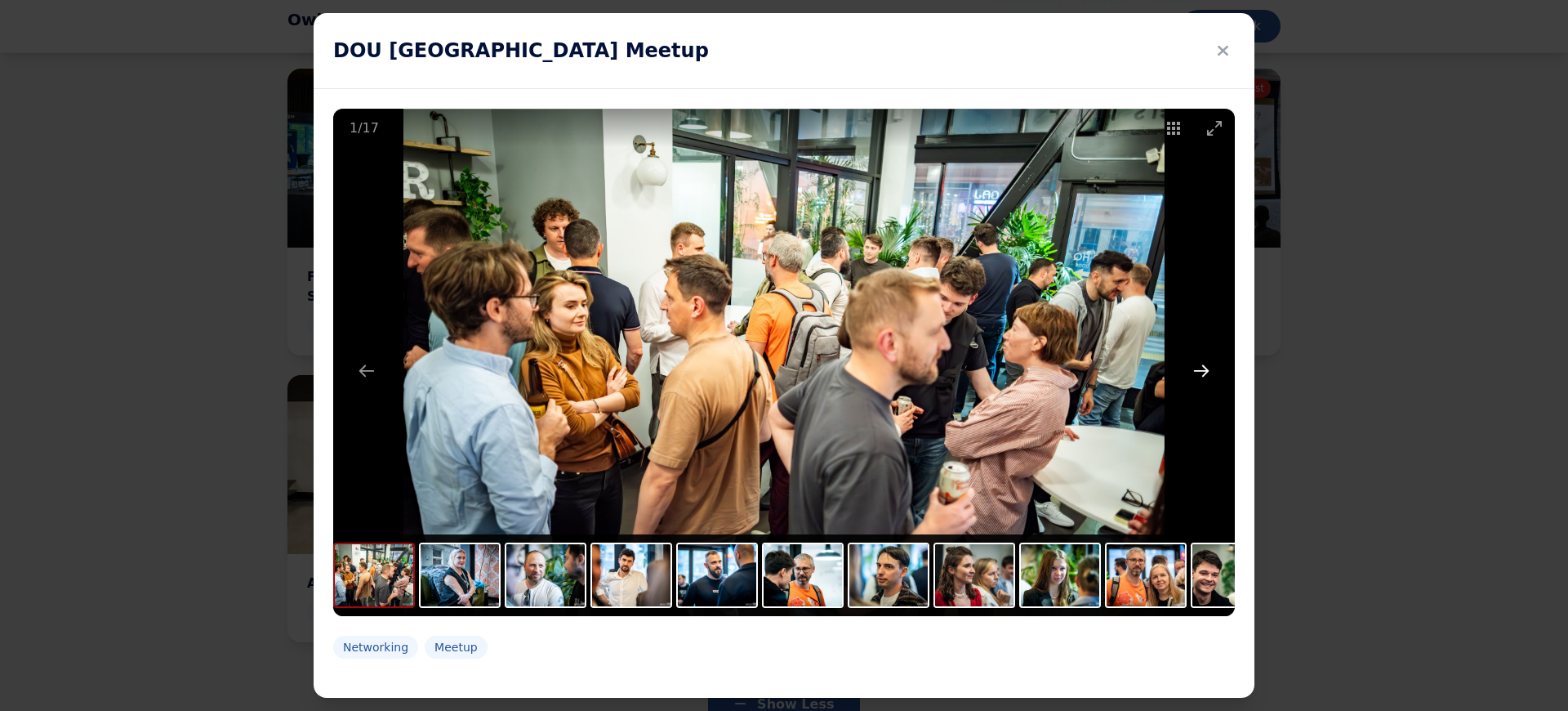
click at [1206, 363] on button "Next slide" at bounding box center [1201, 370] width 35 height 32
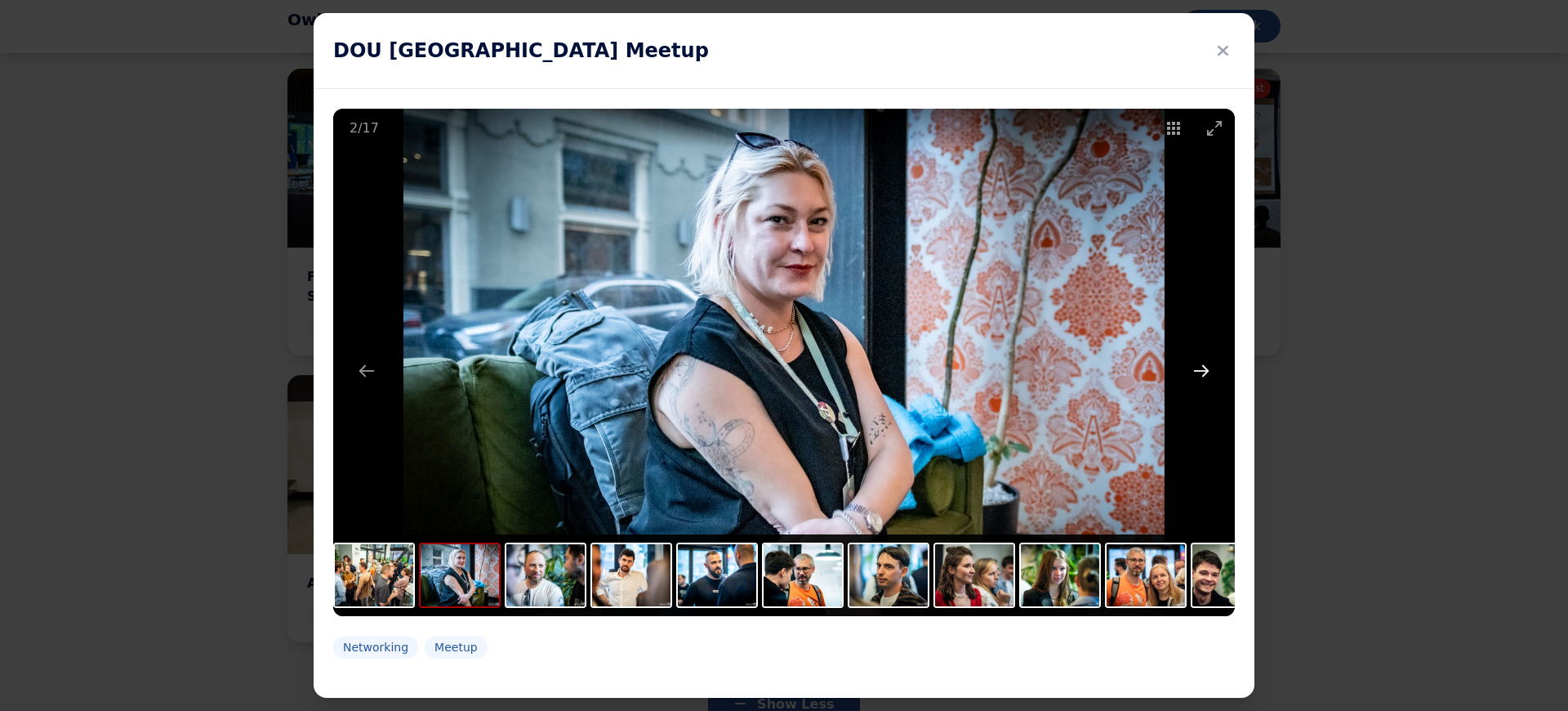
click at [1205, 367] on button "Next slide" at bounding box center [1201, 370] width 35 height 32
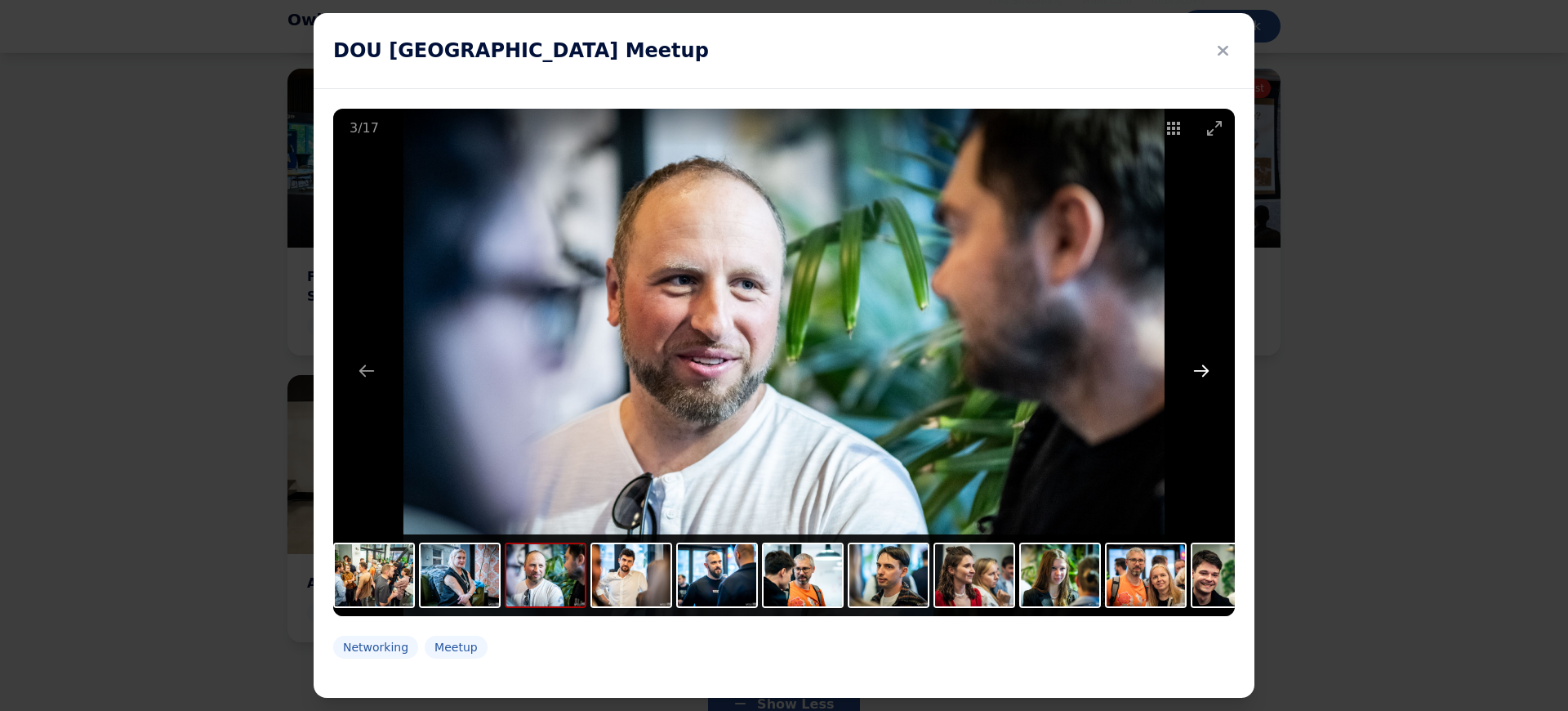
click at [1205, 367] on button "Next slide" at bounding box center [1201, 370] width 35 height 32
click at [1205, 374] on button "Next slide" at bounding box center [1201, 370] width 35 height 32
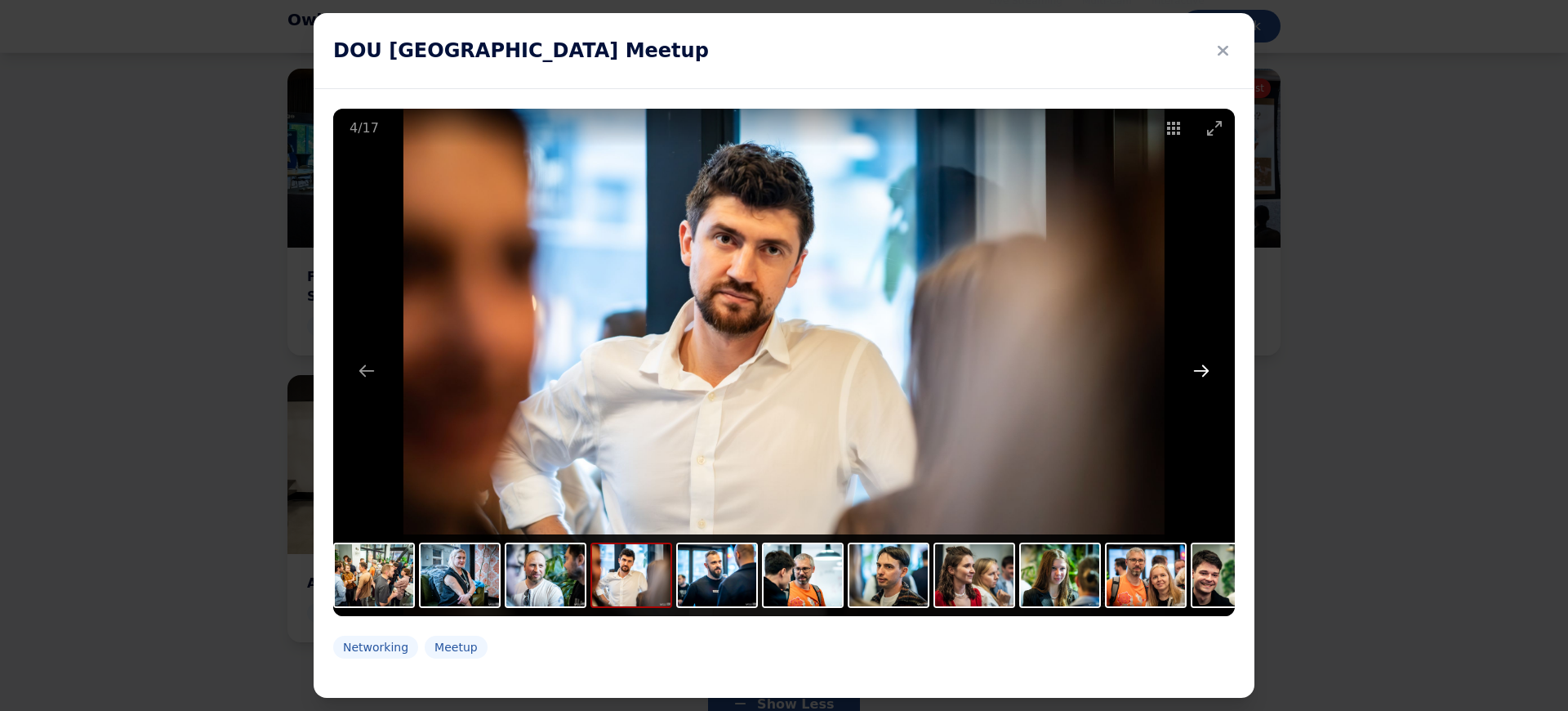
click at [1205, 374] on button "Next slide" at bounding box center [1201, 370] width 35 height 32
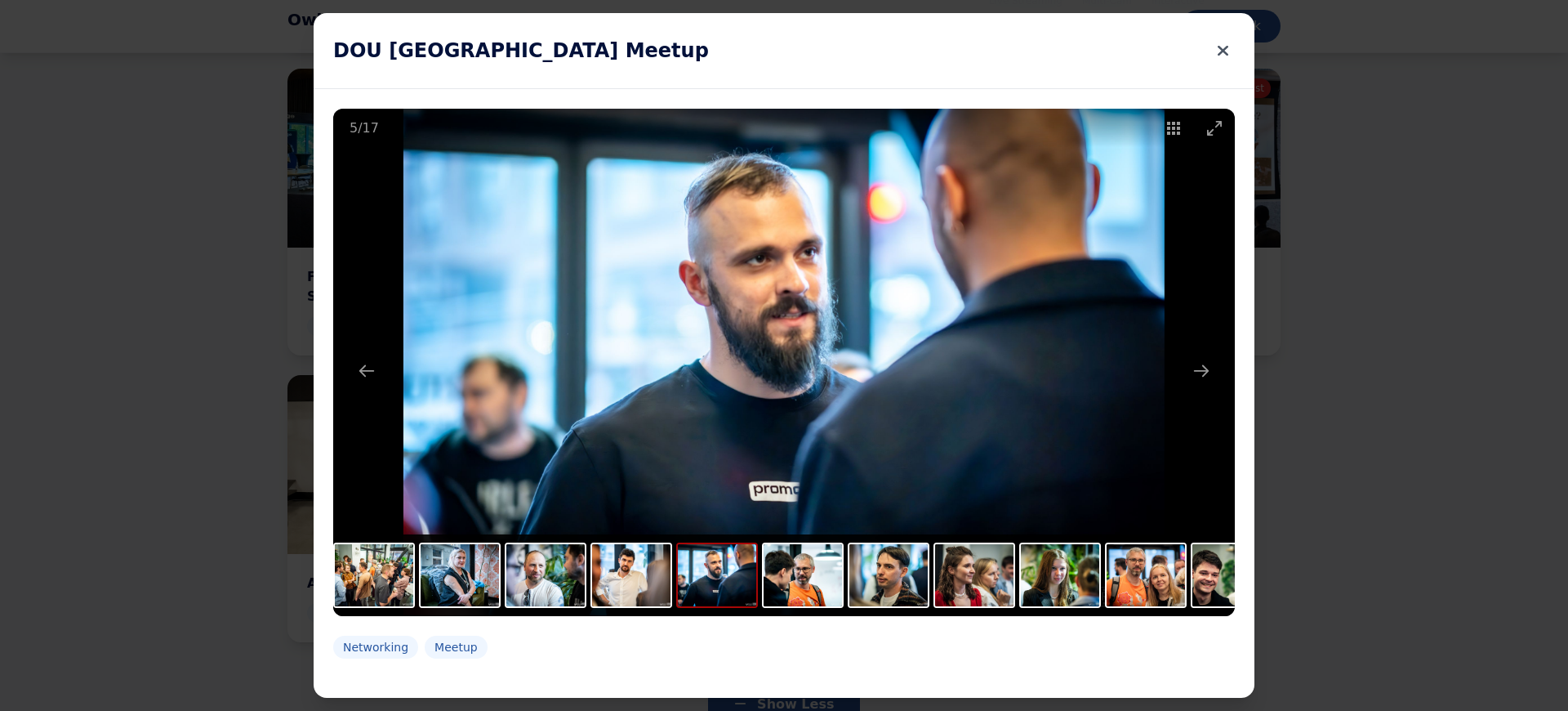
click at [1223, 48] on icon at bounding box center [1223, 51] width 11 height 23
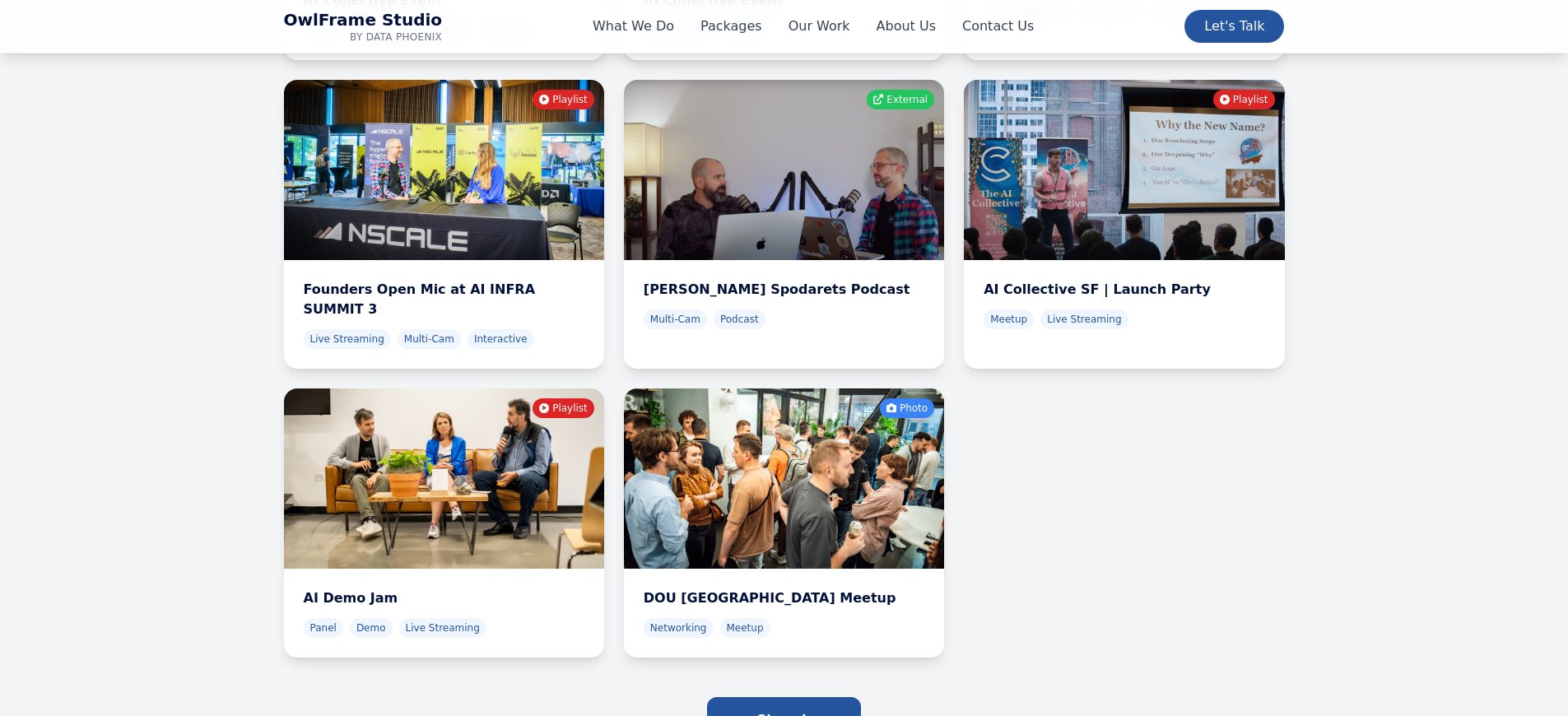
scroll to position [5601, 0]
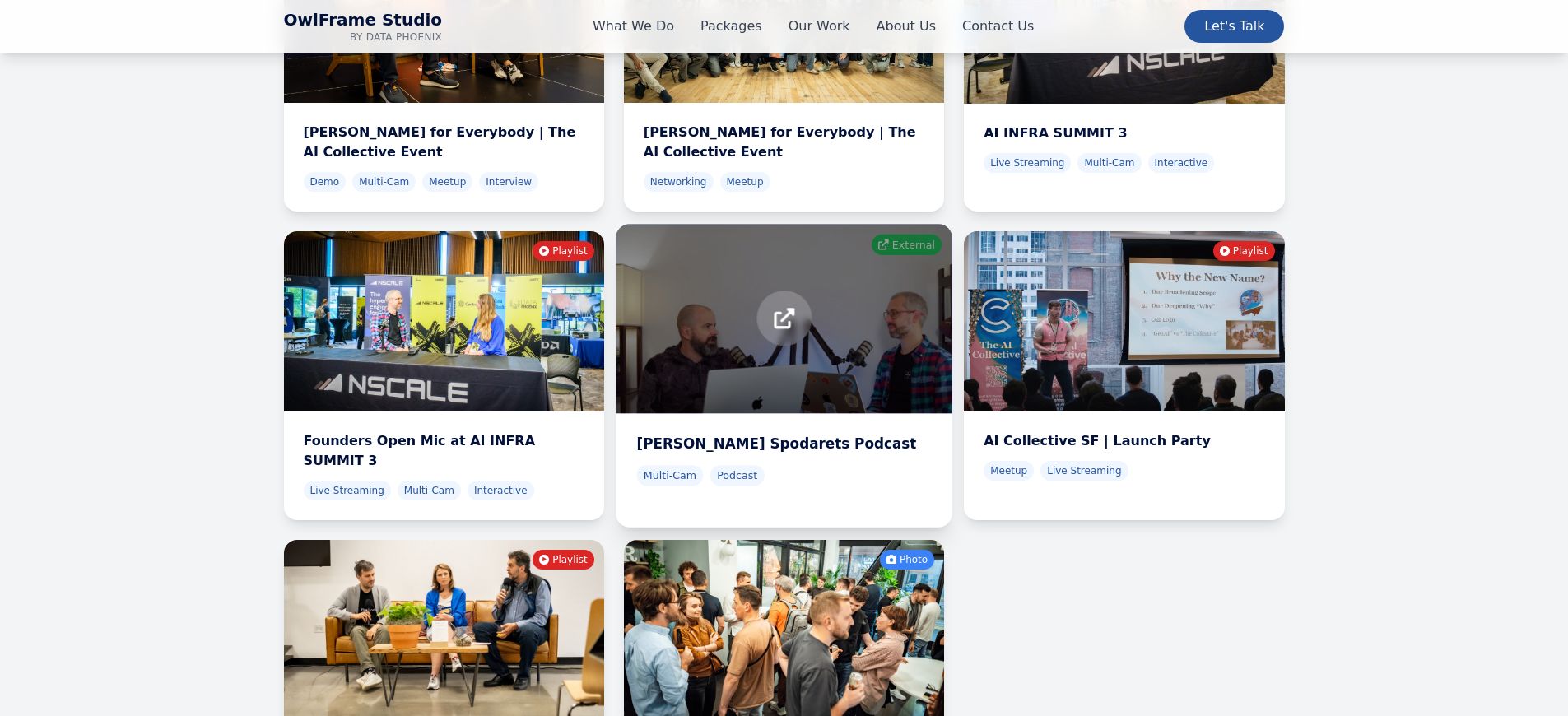
click at [781, 305] on icon at bounding box center [784, 320] width 21 height 28
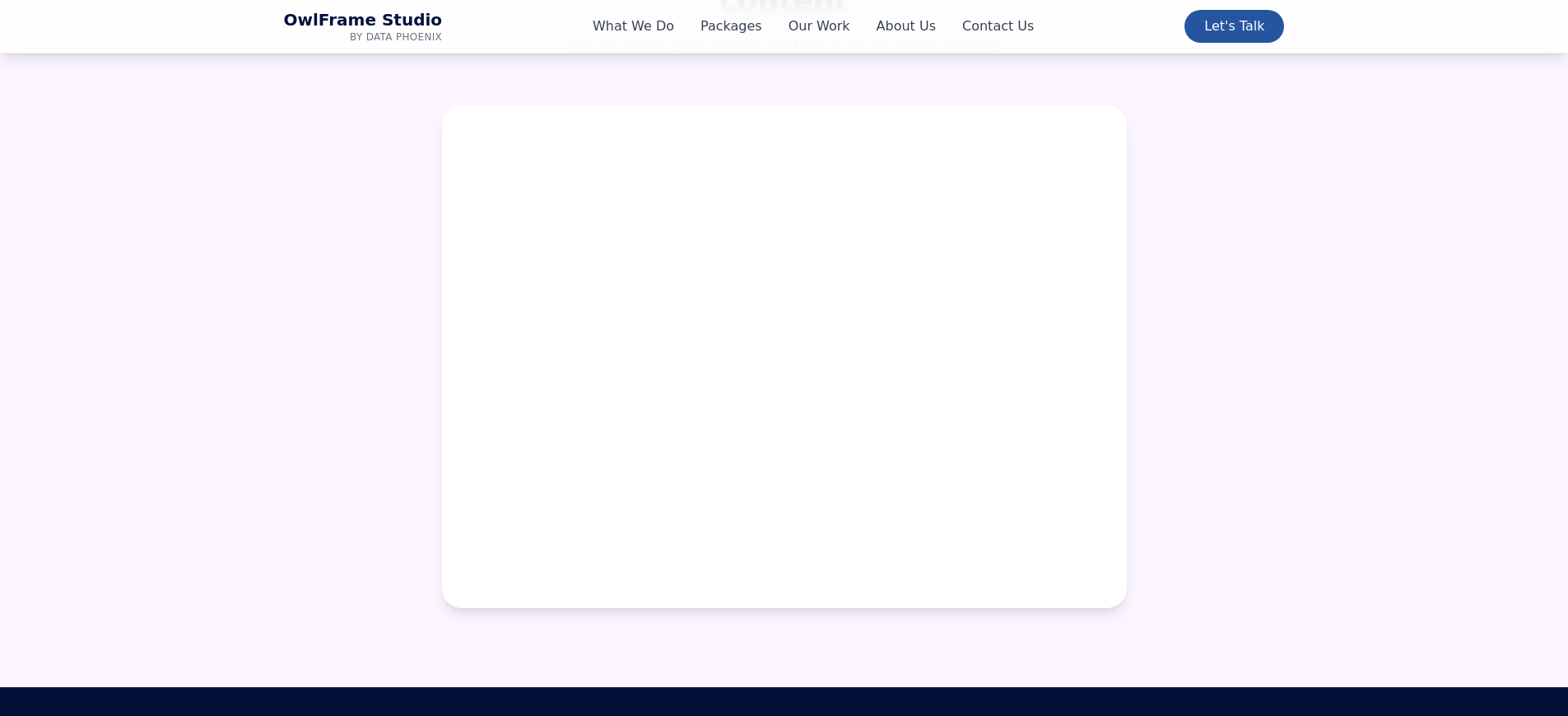
scroll to position [7686, 0]
